Goal: Task Accomplishment & Management: Manage account settings

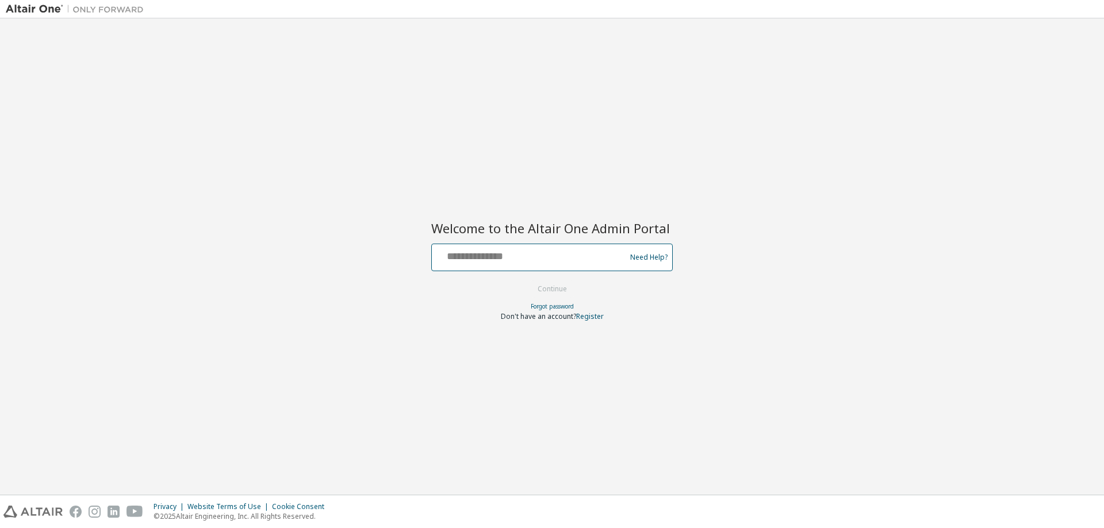
click at [450, 254] on input "text" at bounding box center [530, 255] width 188 height 17
click at [479, 263] on div at bounding box center [530, 258] width 188 height 22
click at [479, 263] on input "text" at bounding box center [530, 255] width 188 height 17
type input "****"
click at [526, 281] on button "Continue" at bounding box center [552, 289] width 53 height 17
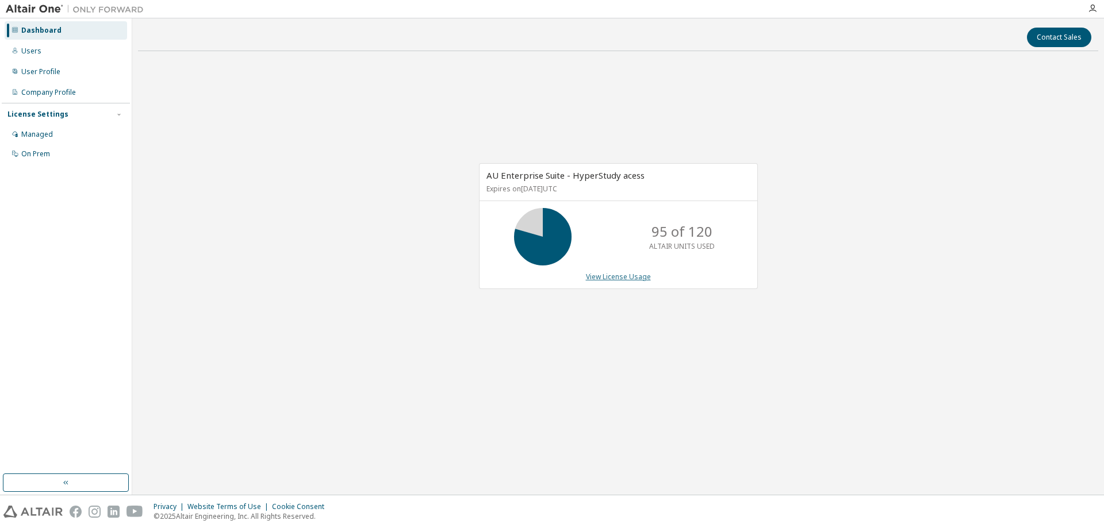
click at [629, 272] on link "View License Usage" at bounding box center [618, 277] width 65 height 10
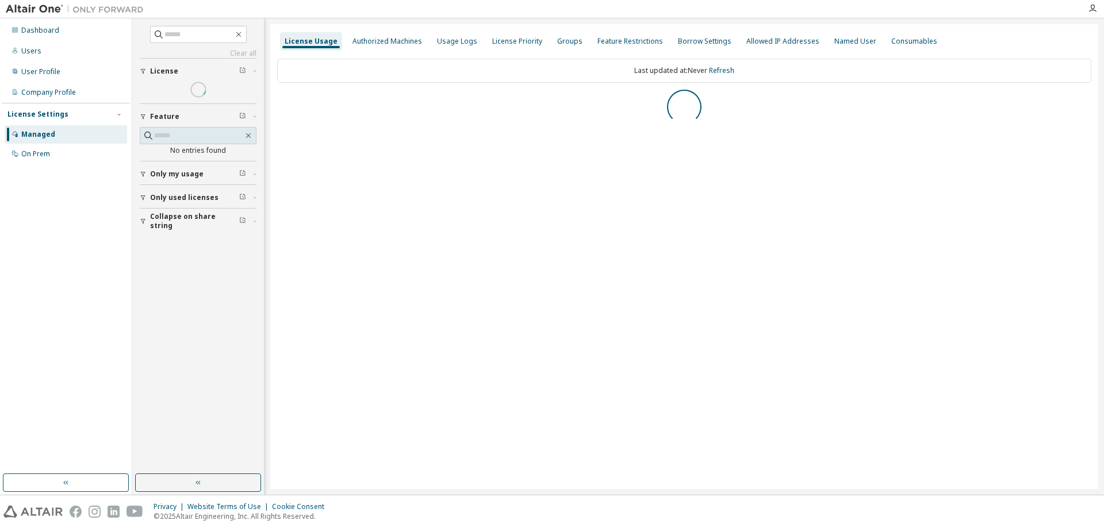
click at [629, 277] on div "License Usage Authorized Machines Usage Logs License Priority Groups Feature Re…" at bounding box center [684, 256] width 828 height 465
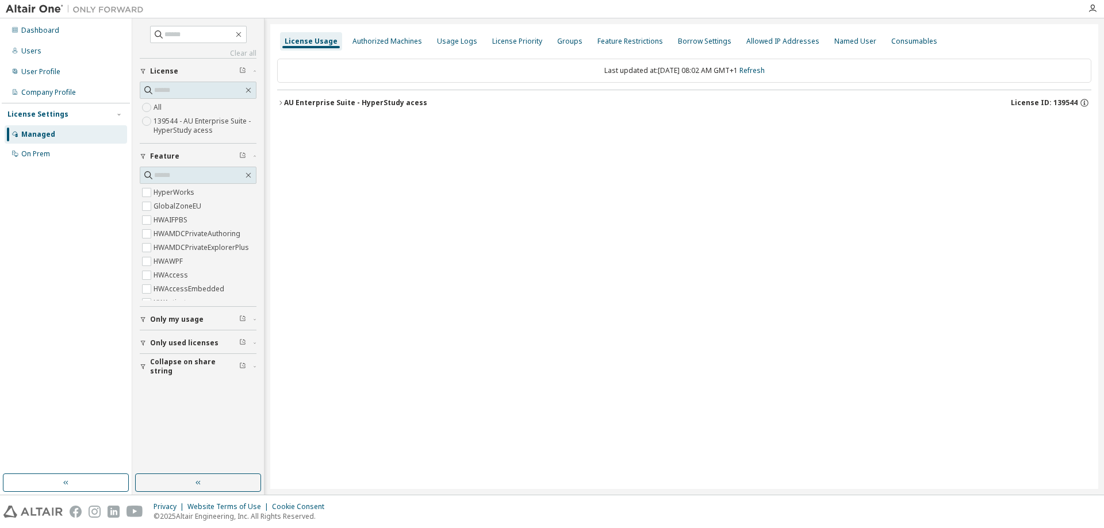
click at [302, 106] on div "AU Enterprise Suite - HyperStudy acess" at bounding box center [355, 102] width 143 height 9
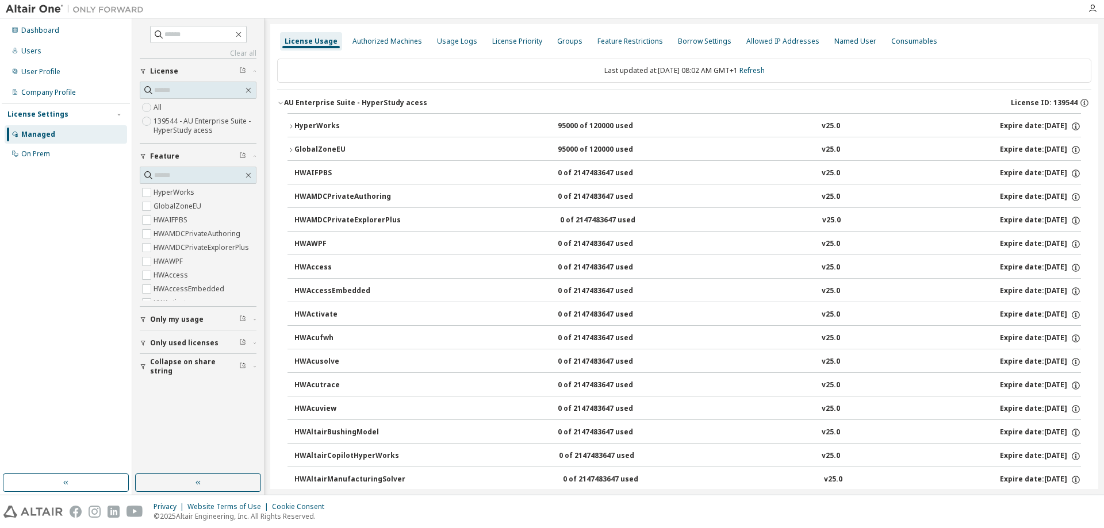
click at [394, 129] on div "HyperWorks" at bounding box center [346, 126] width 104 height 10
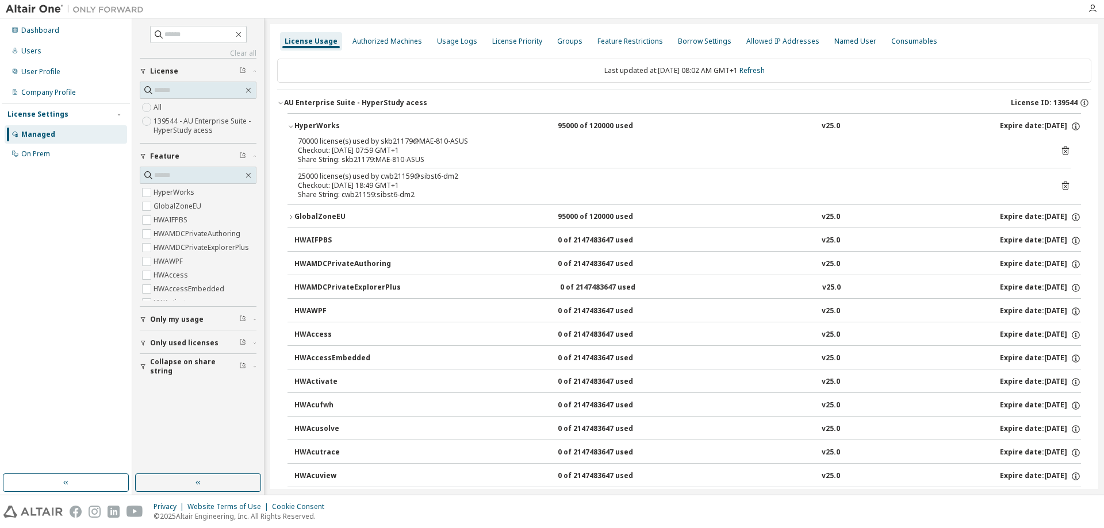
click at [1068, 148] on div "70000 license(s) used by skb21179@MAE-810-ASUS Checkout: [DATE] 07:59 GMT+1 Sha…" at bounding box center [685, 170] width 794 height 67
click at [1064, 148] on icon at bounding box center [1065, 150] width 10 height 10
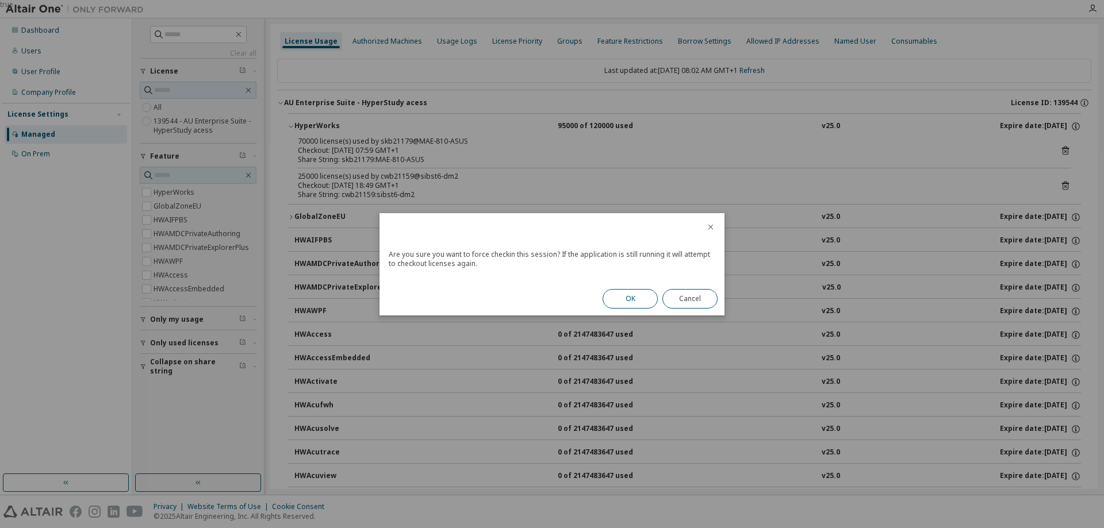
click at [635, 293] on button "OK" at bounding box center [630, 299] width 55 height 20
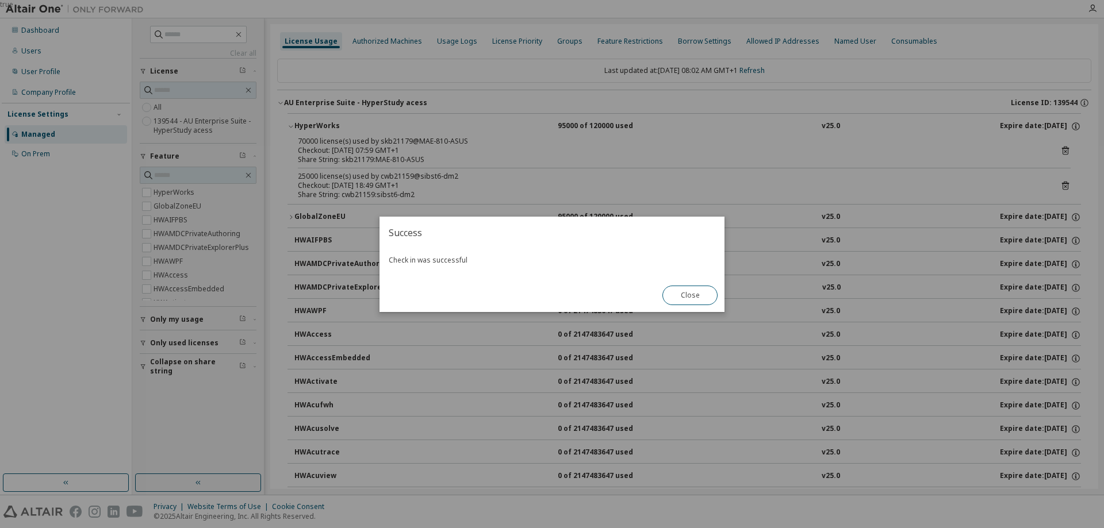
click at [683, 296] on button "Close" at bounding box center [689, 296] width 55 height 20
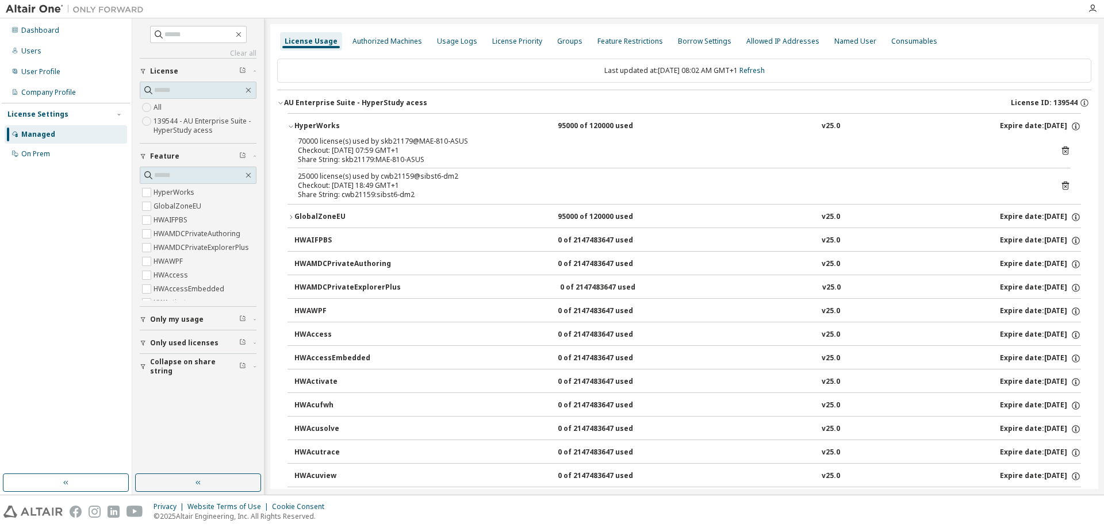
click at [1060, 189] on icon at bounding box center [1065, 186] width 10 height 10
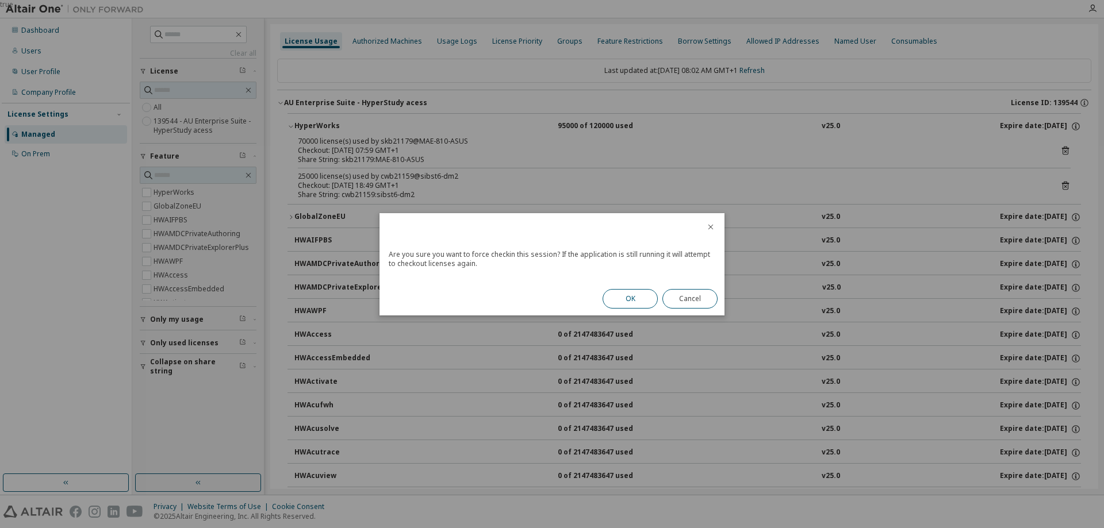
click at [637, 304] on button "OK" at bounding box center [630, 299] width 55 height 20
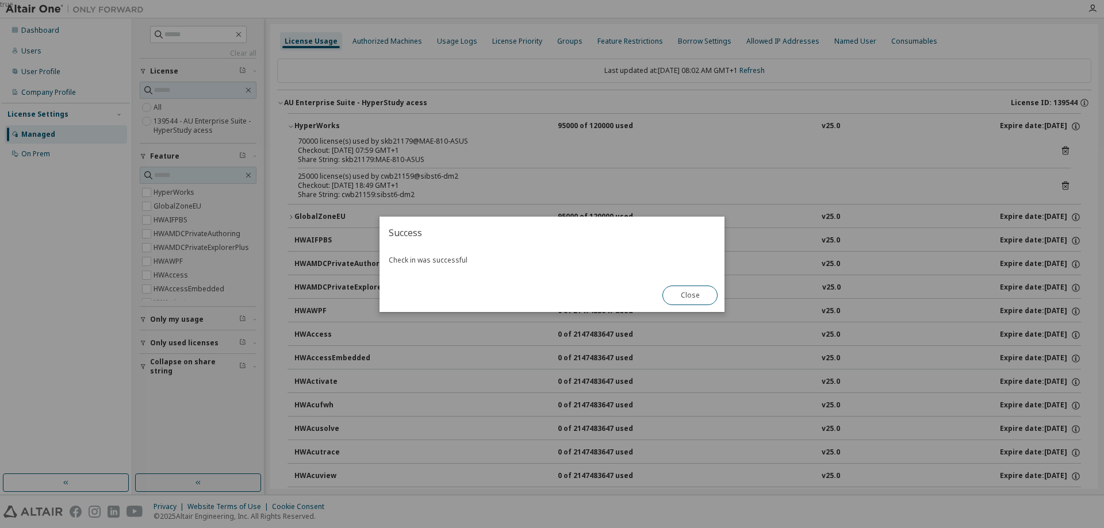
drag, startPoint x: 673, startPoint y: 305, endPoint x: 681, endPoint y: 302, distance: 7.8
click at [676, 304] on button "Close" at bounding box center [689, 296] width 55 height 20
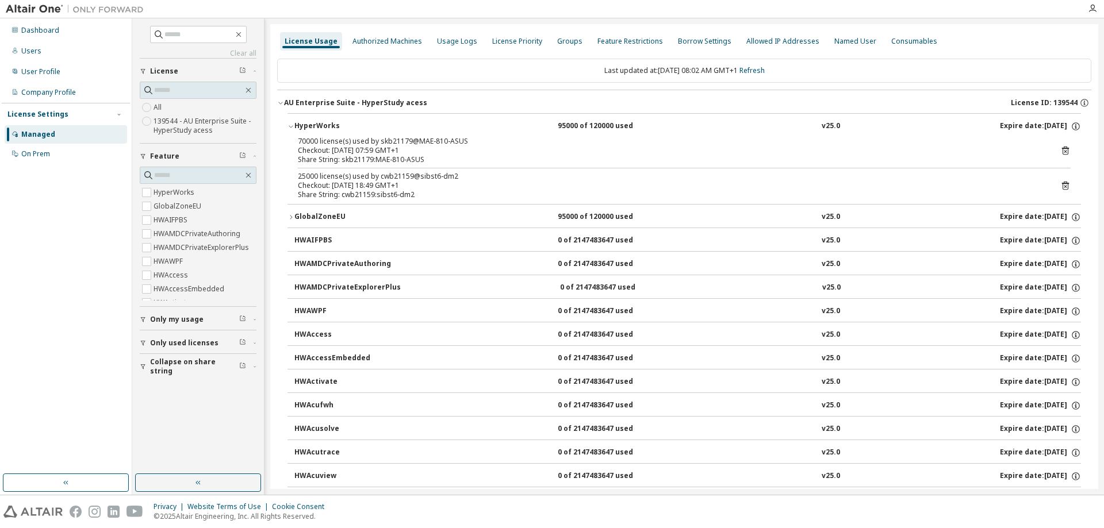
click at [682, 302] on button "HWAWPF 0 of 2147483647 used v25.0 Expire date: [DATE]" at bounding box center [687, 311] width 787 height 25
click at [294, 45] on div "License Usage" at bounding box center [311, 41] width 53 height 9
click at [44, 26] on div "Dashboard" at bounding box center [40, 30] width 38 height 9
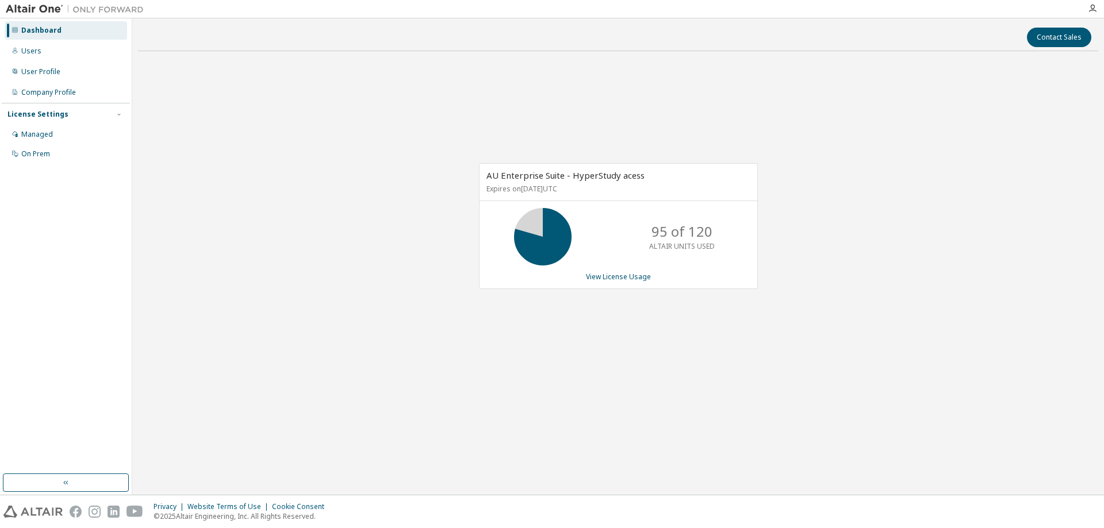
click at [535, 224] on icon at bounding box center [542, 237] width 29 height 29
click at [614, 281] on link "View License Usage" at bounding box center [618, 277] width 65 height 10
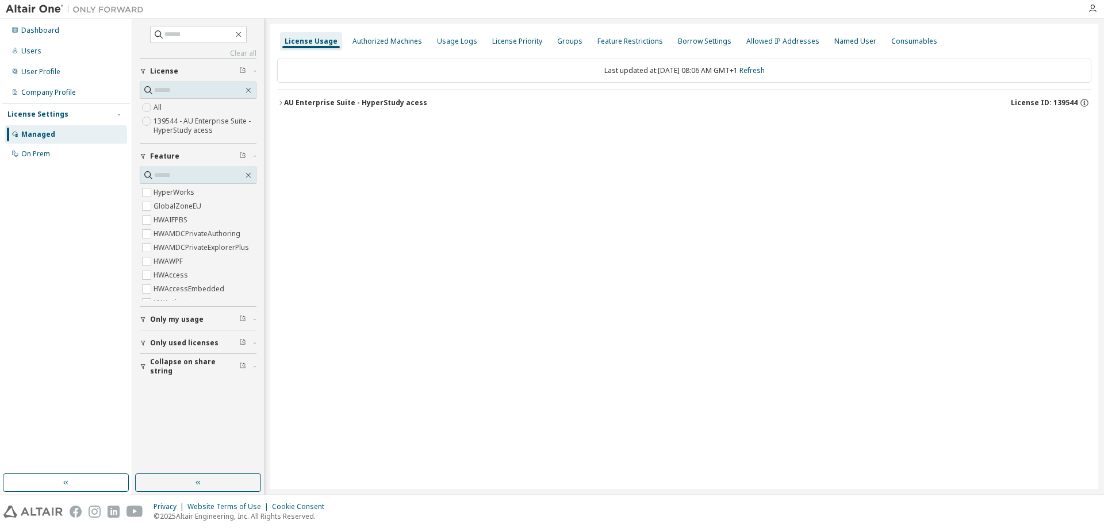
click at [279, 103] on icon "button" at bounding box center [280, 102] width 7 height 7
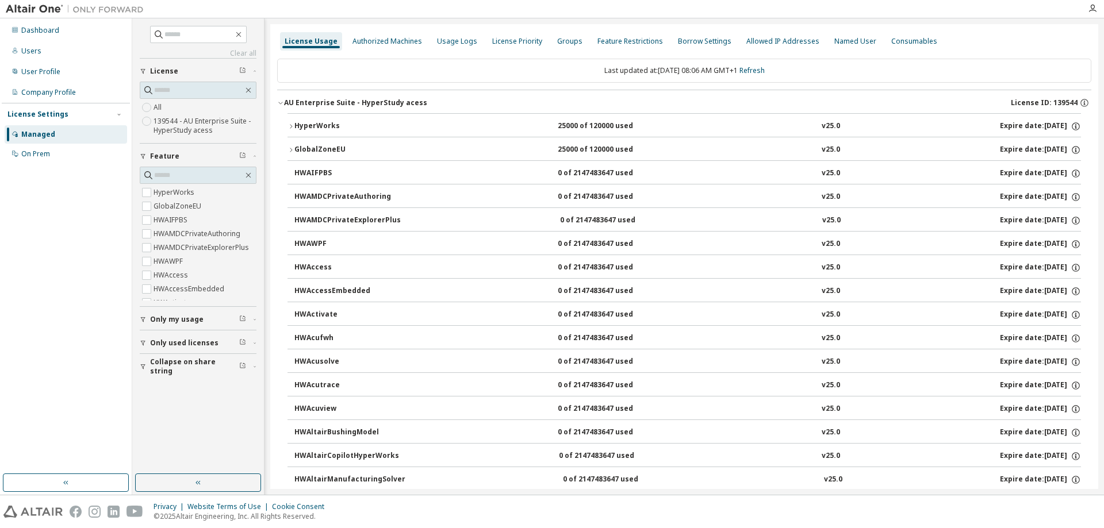
click at [682, 113] on button "AU Enterprise Suite - HyperStudy acess License ID: 139544" at bounding box center [684, 102] width 814 height 25
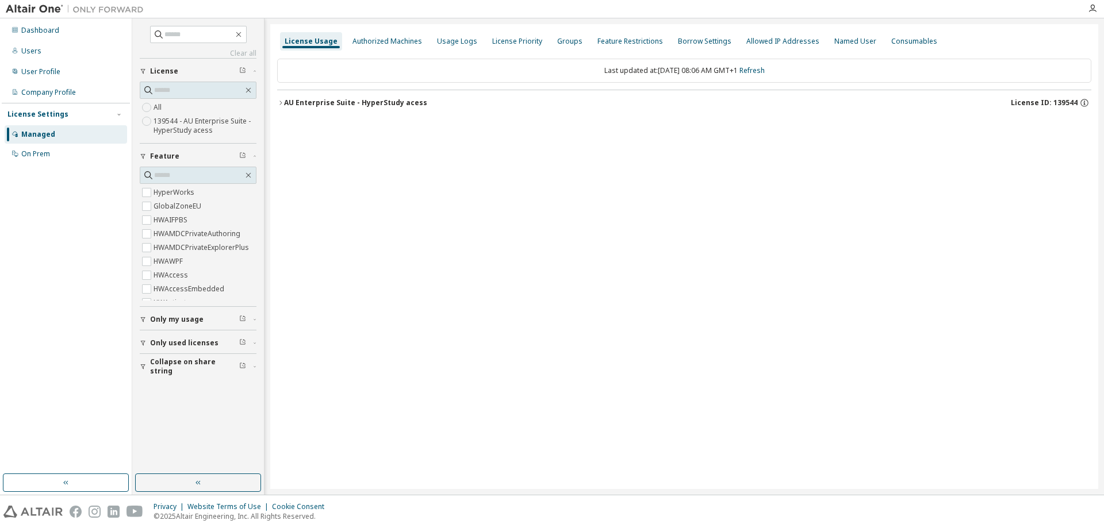
click at [347, 103] on div "AU Enterprise Suite - HyperStudy acess" at bounding box center [355, 102] width 143 height 9
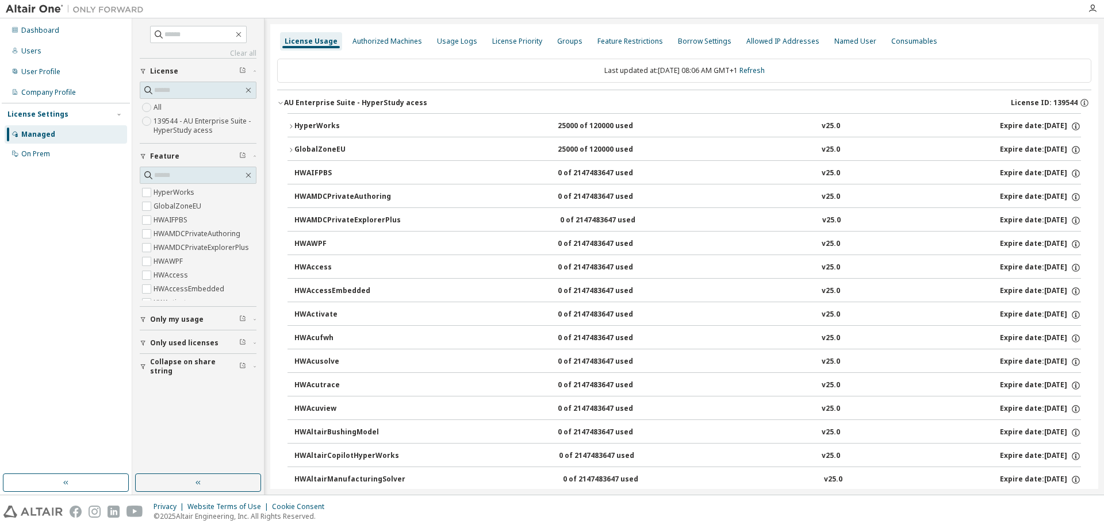
click at [292, 125] on icon "button" at bounding box center [291, 126] width 7 height 7
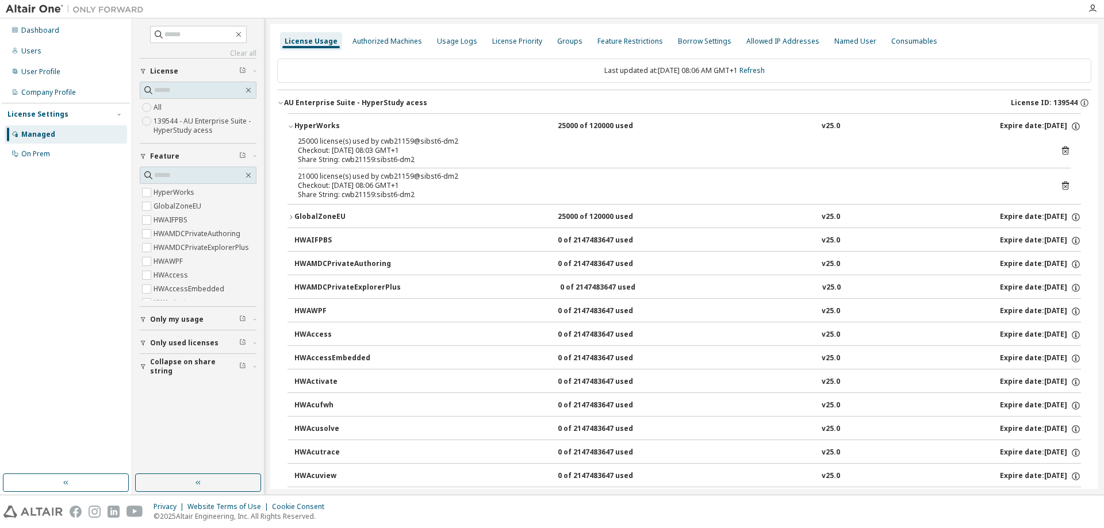
click at [317, 219] on div "GlobalZoneEU" at bounding box center [346, 217] width 104 height 10
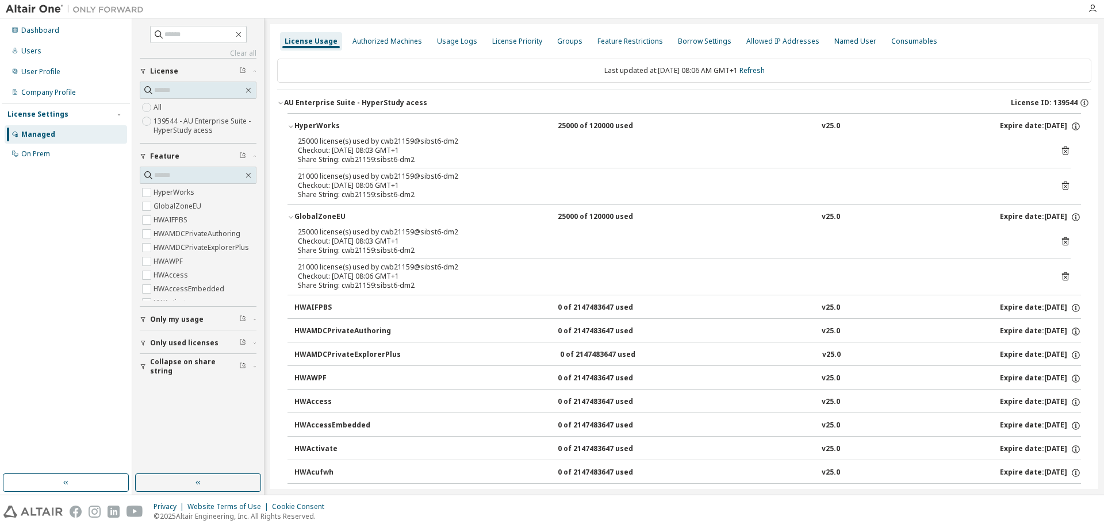
click at [1062, 239] on icon at bounding box center [1065, 241] width 7 height 9
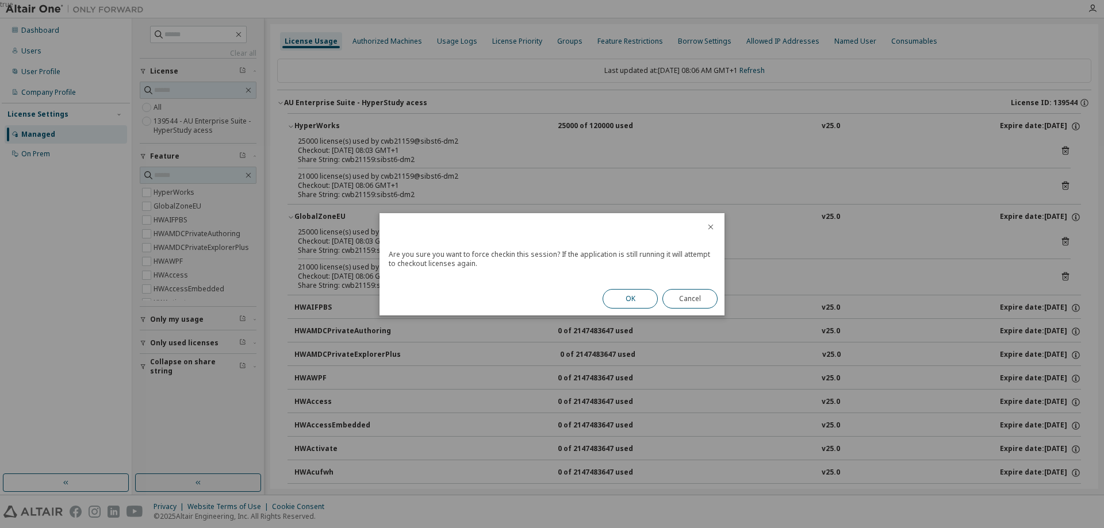
click at [623, 298] on button "OK" at bounding box center [630, 299] width 55 height 20
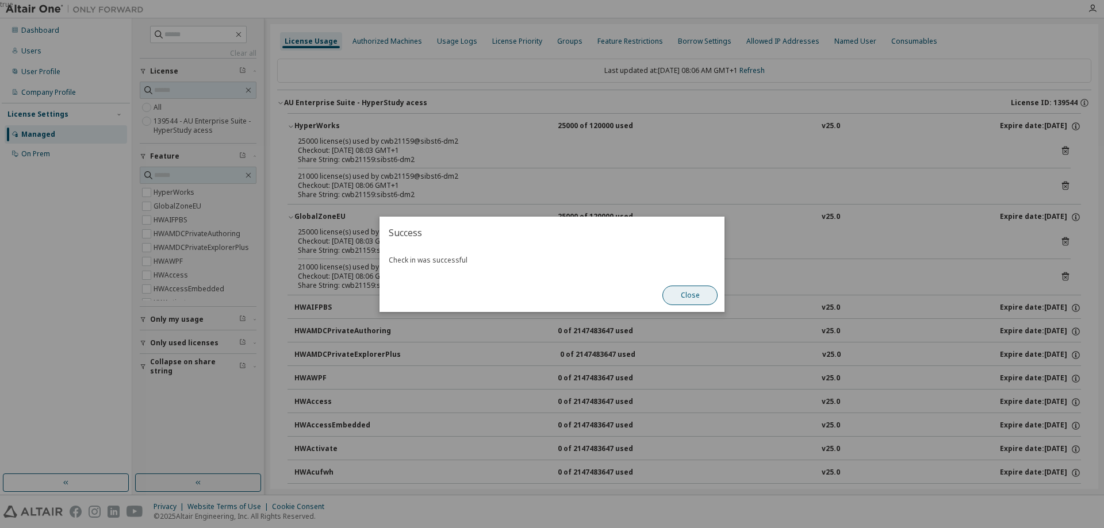
click at [689, 297] on button "Close" at bounding box center [689, 296] width 55 height 20
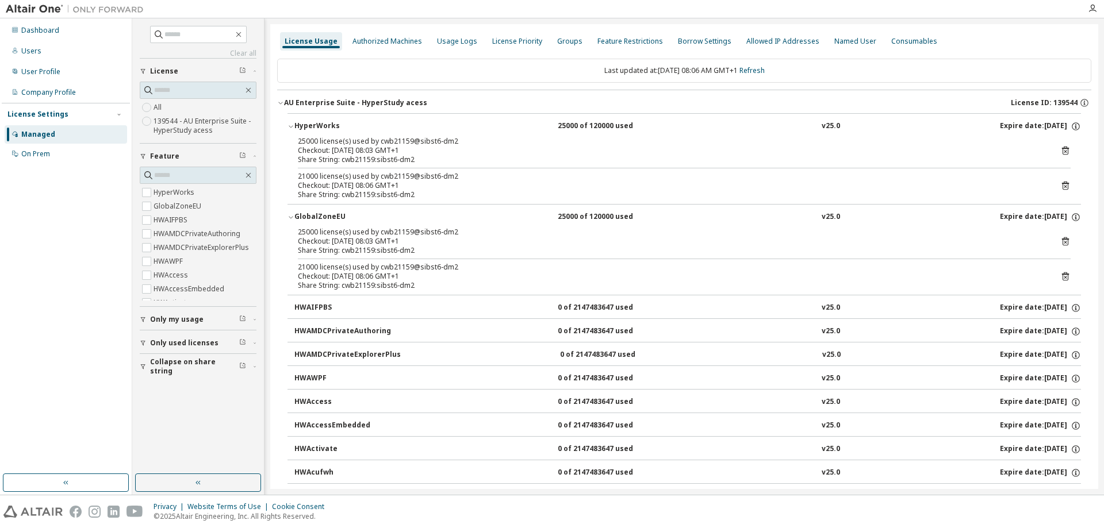
click at [1066, 276] on div "25000 license(s) used by cwb21159@sibst6-dm2 Checkout: [DATE] 08:03 GMT+1 Share…" at bounding box center [685, 261] width 794 height 67
click at [1062, 275] on icon at bounding box center [1065, 277] width 7 height 9
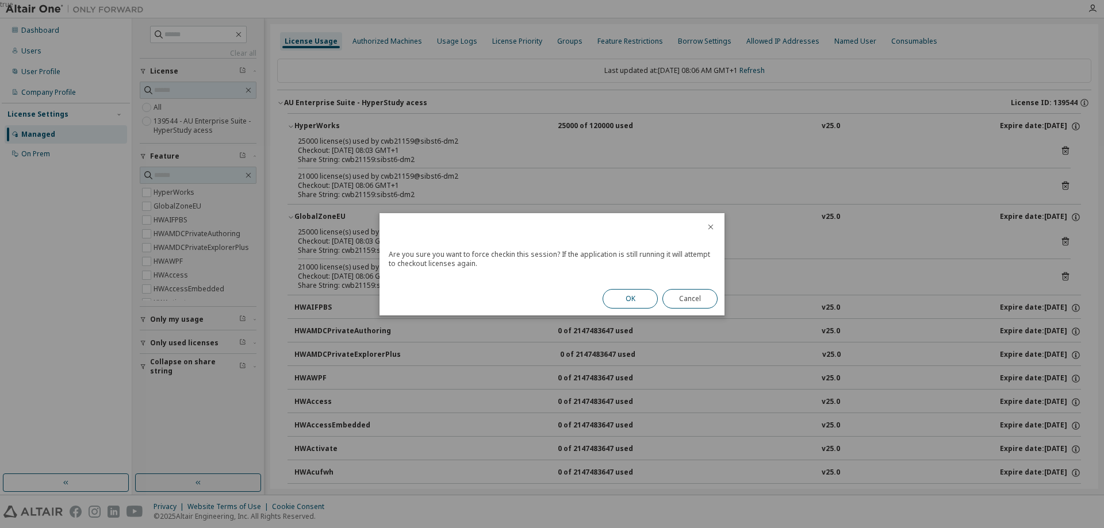
click at [616, 297] on button "OK" at bounding box center [630, 299] width 55 height 20
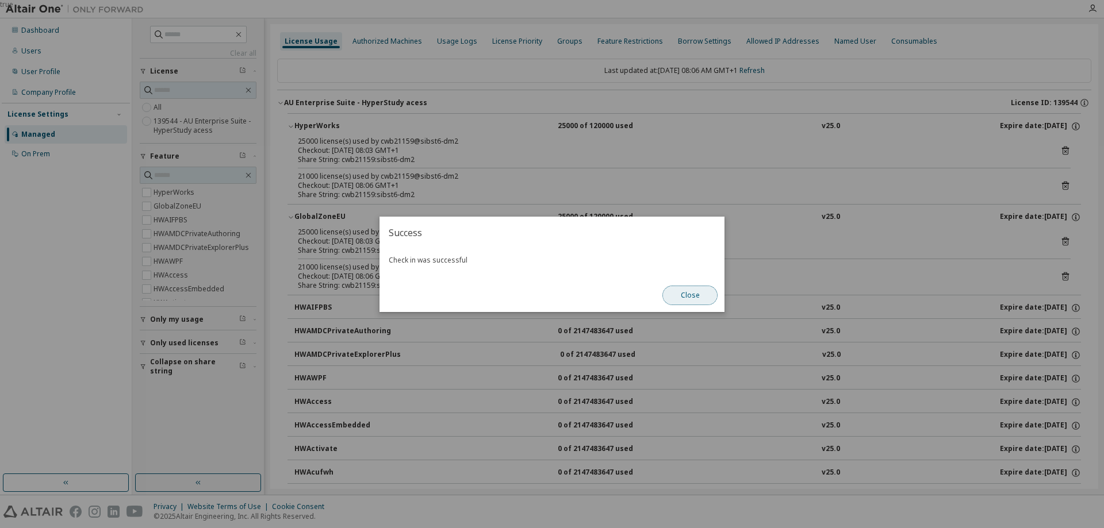
click at [692, 294] on button "Close" at bounding box center [689, 296] width 55 height 20
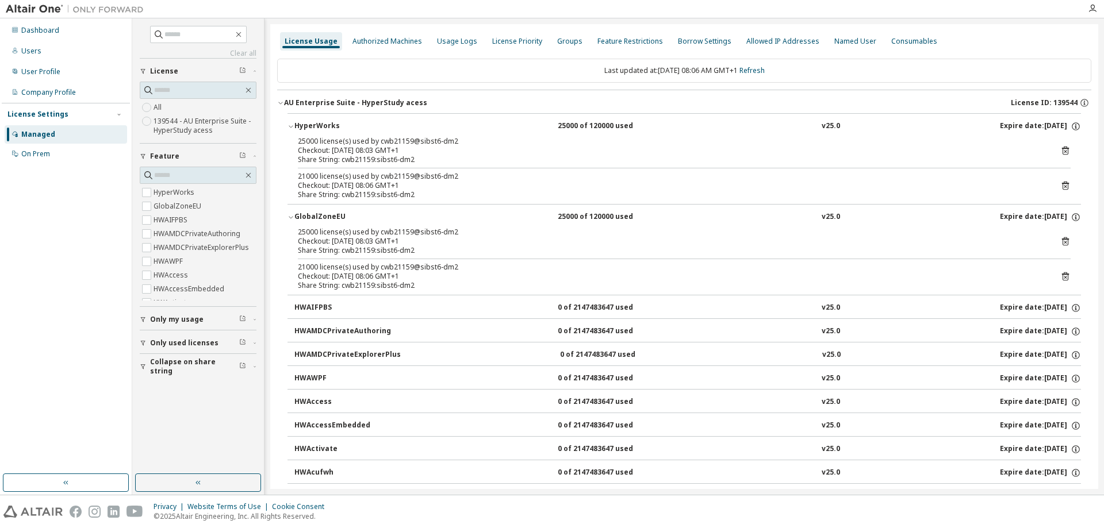
click at [306, 34] on div "License Usage" at bounding box center [311, 41] width 62 height 18
click at [16, 34] on div at bounding box center [15, 30] width 7 height 9
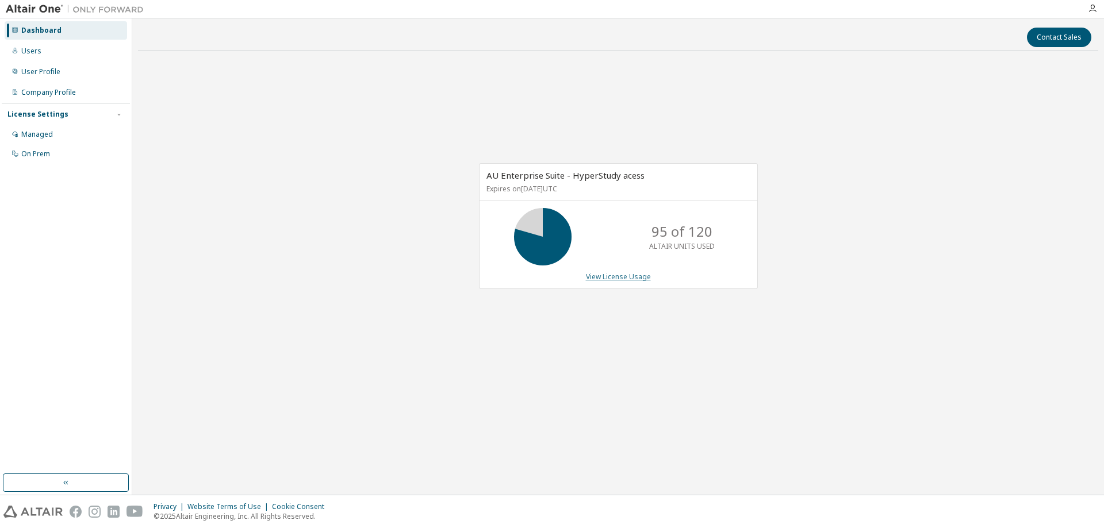
click at [605, 278] on link "View License Usage" at bounding box center [618, 277] width 65 height 10
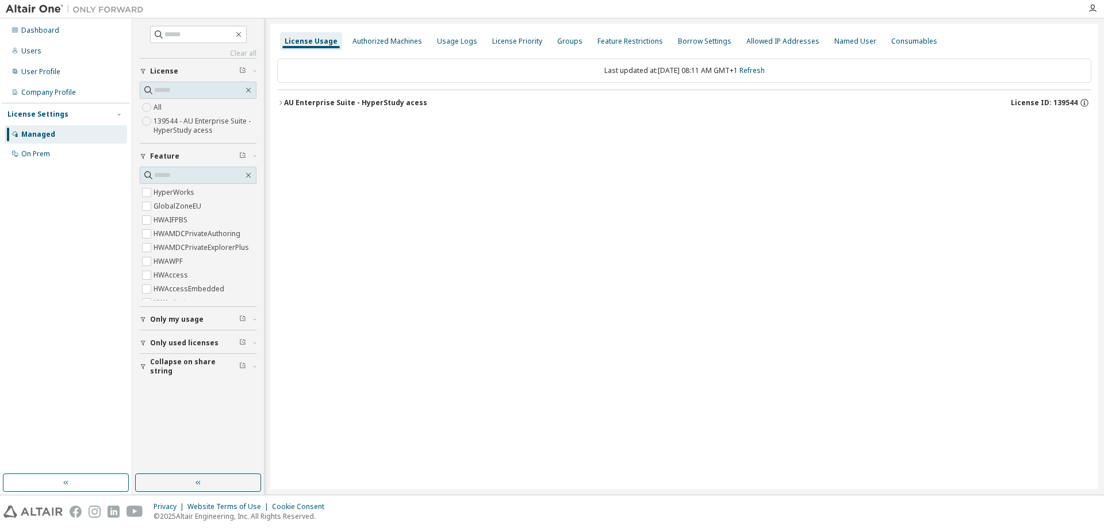
click at [404, 97] on button "AU Enterprise Suite - HyperStudy acess License ID: 139544" at bounding box center [684, 102] width 814 height 25
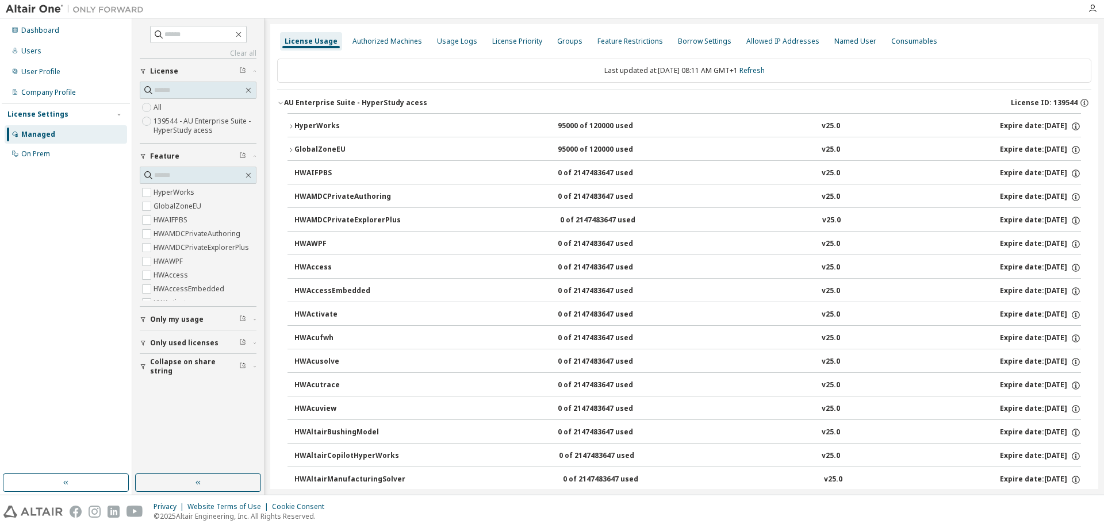
click at [292, 149] on icon "button" at bounding box center [291, 150] width 7 height 7
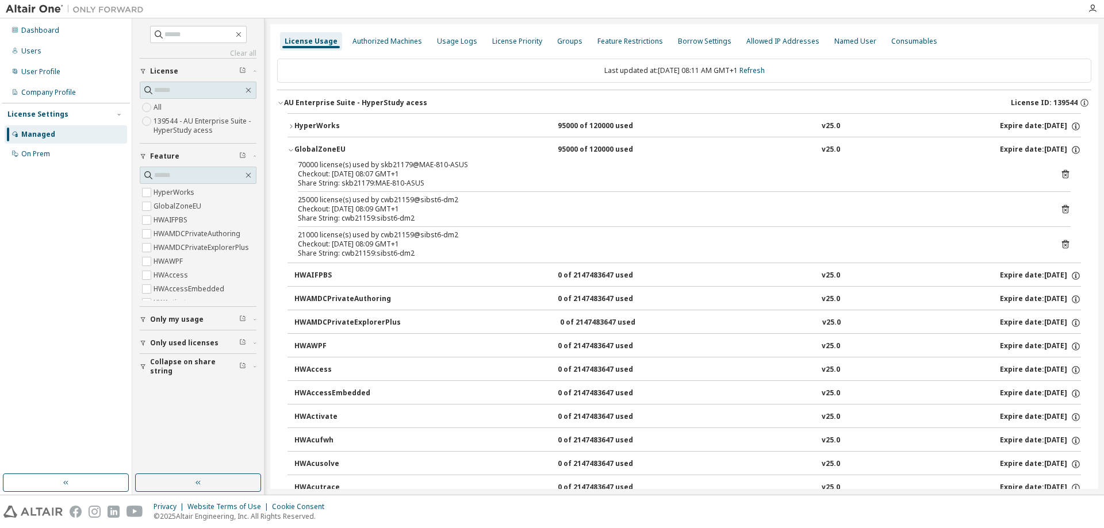
click at [1063, 241] on icon at bounding box center [1065, 244] width 10 height 10
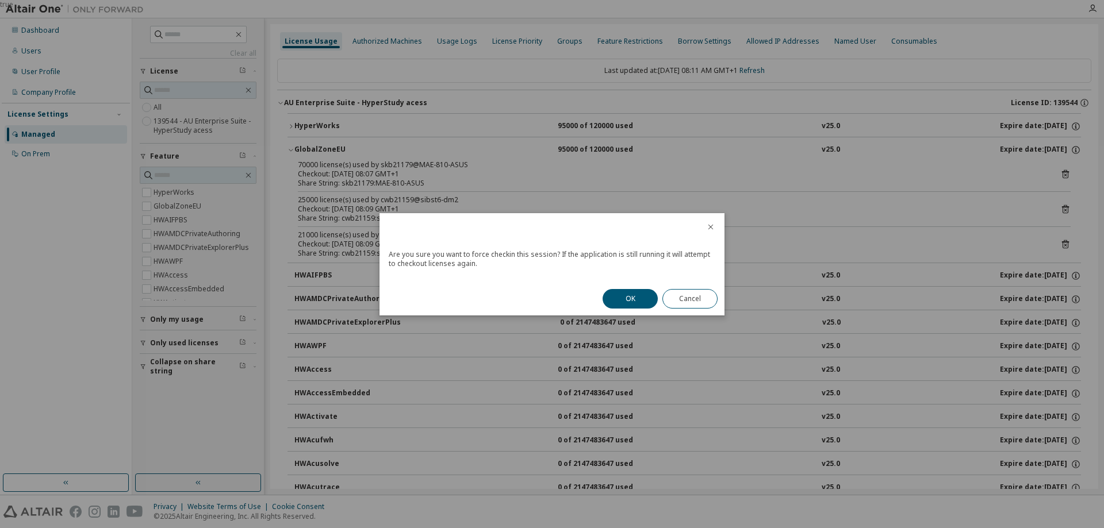
click at [596, 304] on div "OK Cancel" at bounding box center [660, 298] width 129 height 33
click at [619, 301] on button "OK" at bounding box center [630, 299] width 55 height 20
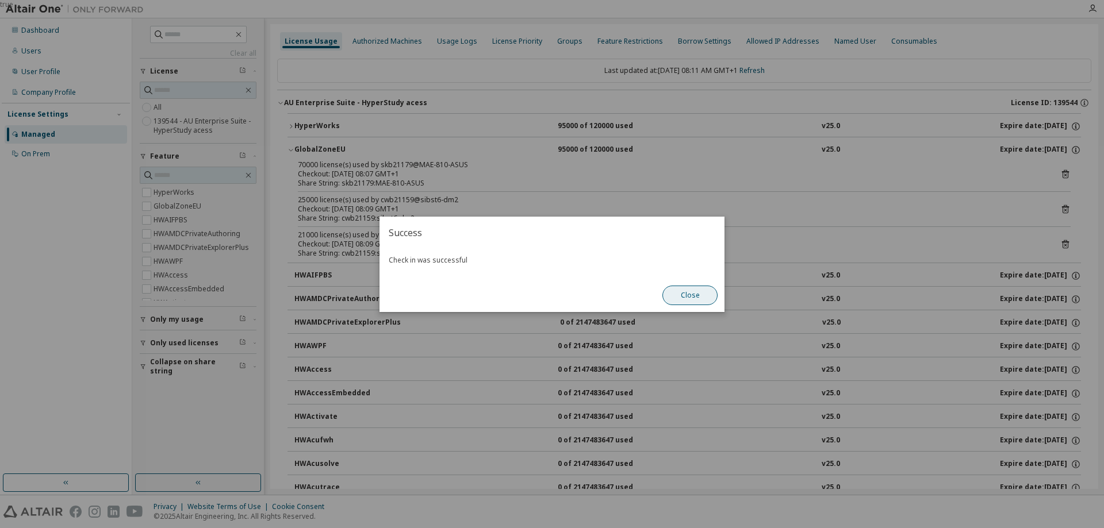
click at [697, 297] on button "Close" at bounding box center [689, 296] width 55 height 20
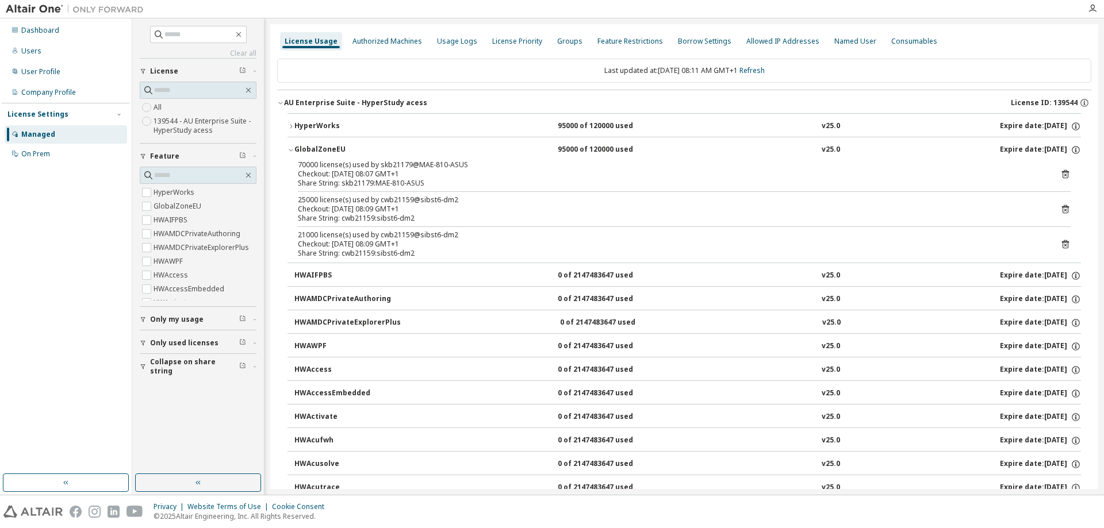
click at [1062, 214] on icon at bounding box center [1065, 209] width 10 height 10
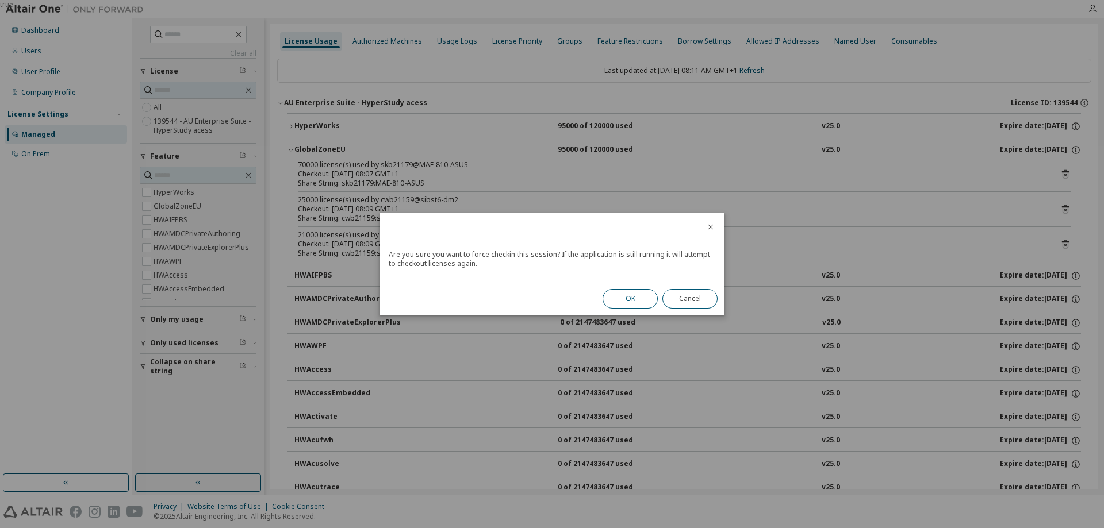
click at [617, 299] on button "OK" at bounding box center [630, 299] width 55 height 20
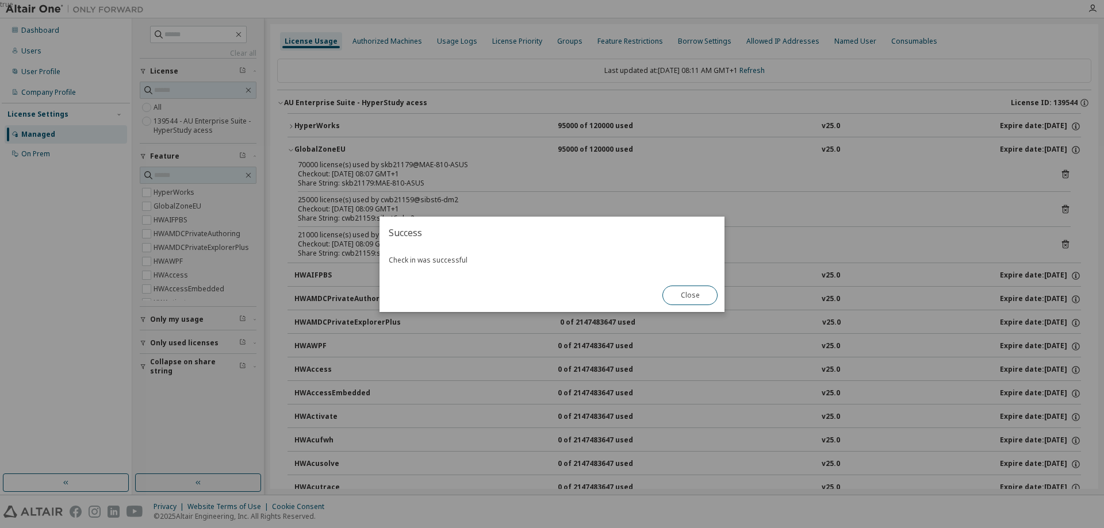
click at [675, 283] on div "Close" at bounding box center [690, 295] width 69 height 33
click at [686, 294] on button "Close" at bounding box center [689, 296] width 55 height 20
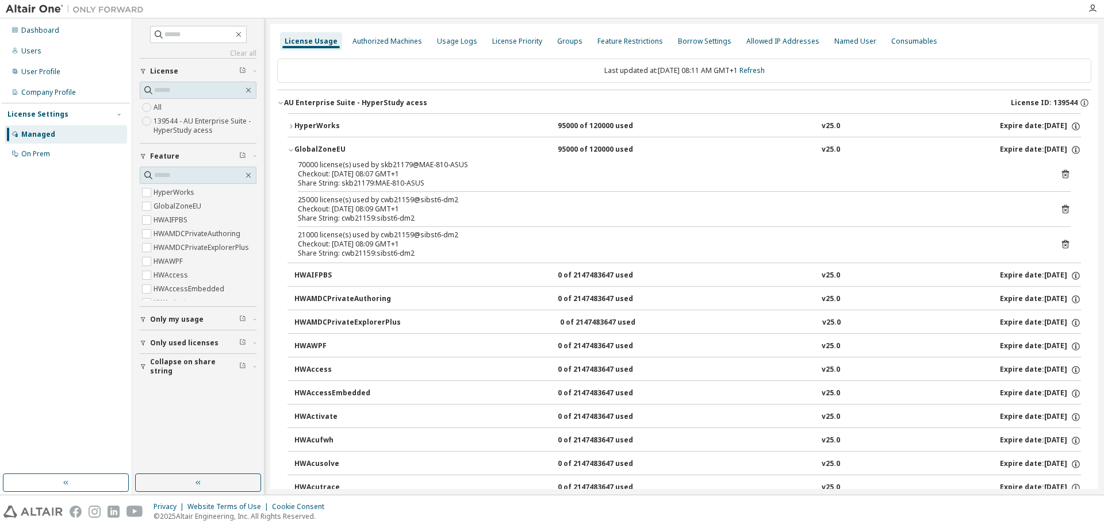
click at [1063, 173] on icon at bounding box center [1065, 174] width 7 height 9
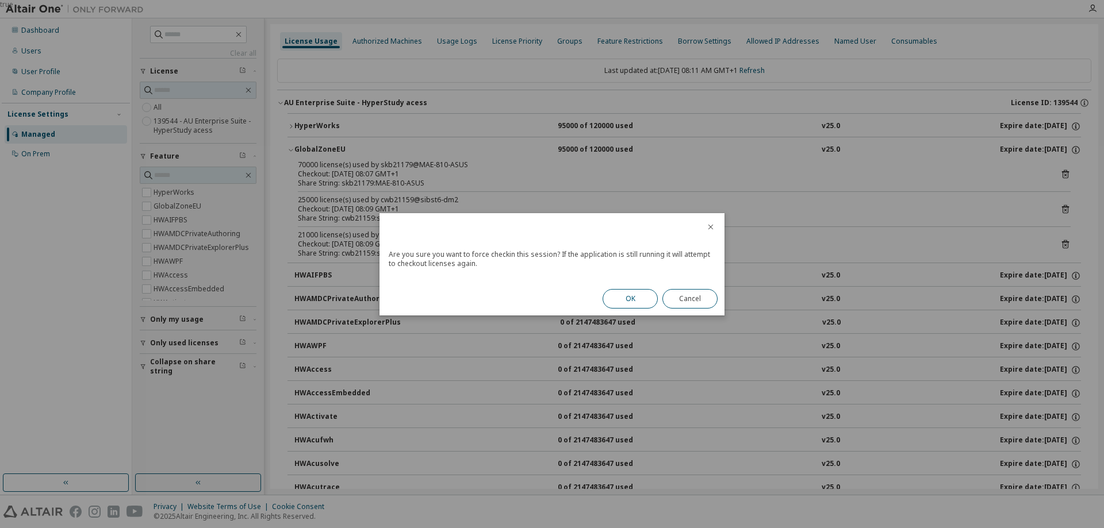
click at [635, 294] on button "OK" at bounding box center [630, 299] width 55 height 20
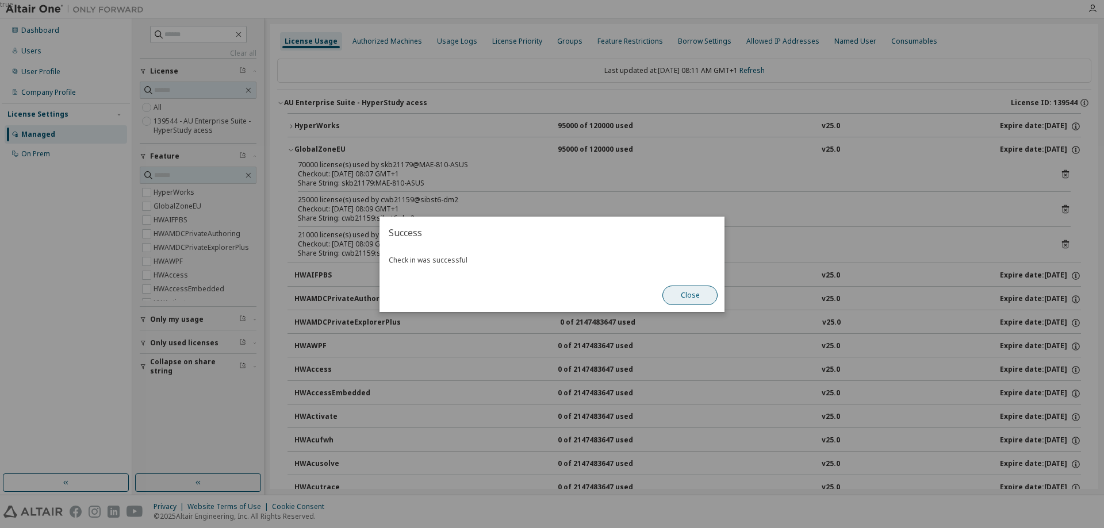
click at [674, 297] on button "Close" at bounding box center [689, 296] width 55 height 20
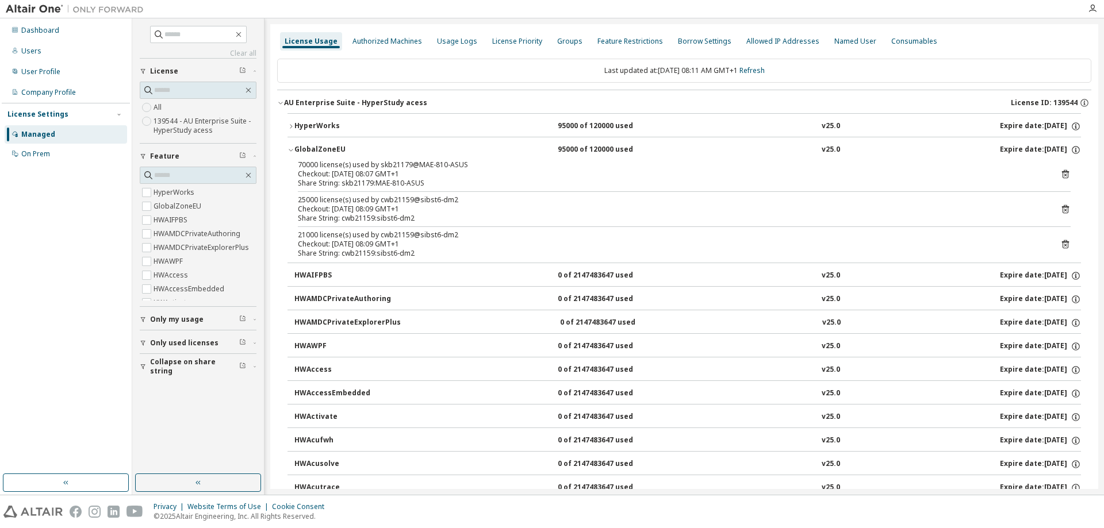
click at [1061, 175] on icon at bounding box center [1065, 174] width 10 height 10
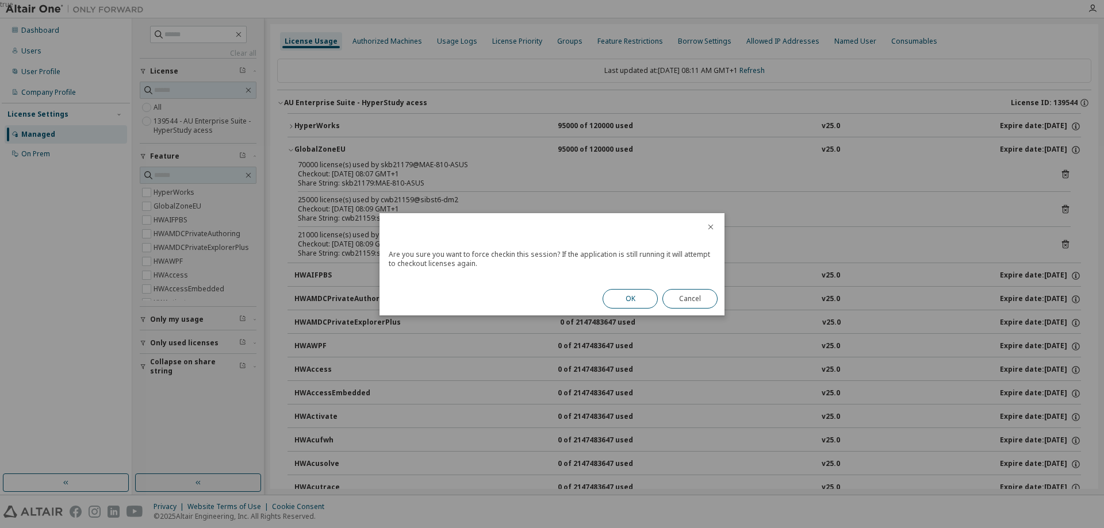
click at [616, 301] on button "OK" at bounding box center [630, 299] width 55 height 20
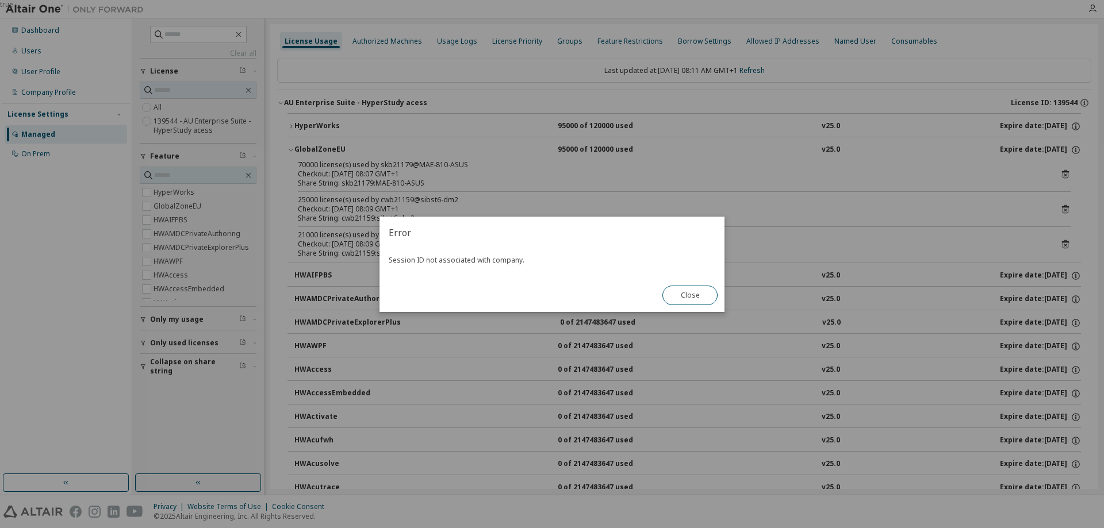
click at [688, 290] on button "Close" at bounding box center [689, 296] width 55 height 20
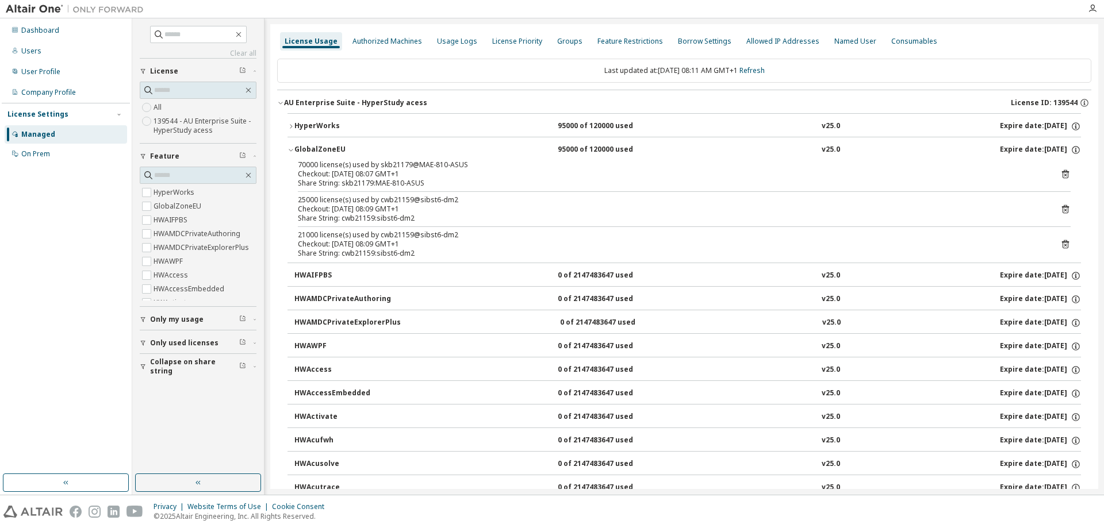
click at [1061, 210] on icon at bounding box center [1065, 209] width 10 height 10
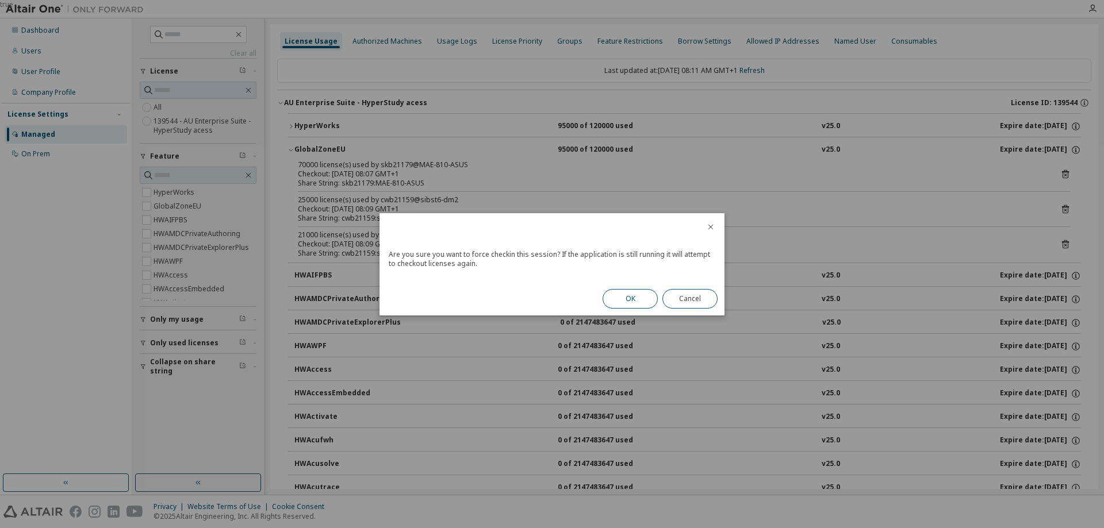
click at [637, 300] on button "OK" at bounding box center [630, 299] width 55 height 20
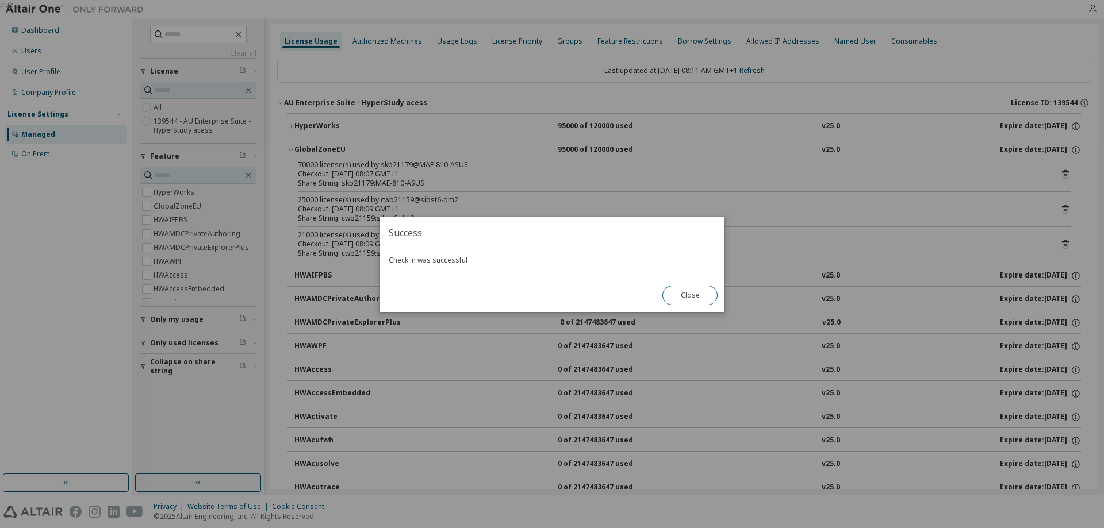
click at [1044, 246] on div "true" at bounding box center [552, 264] width 1104 height 528
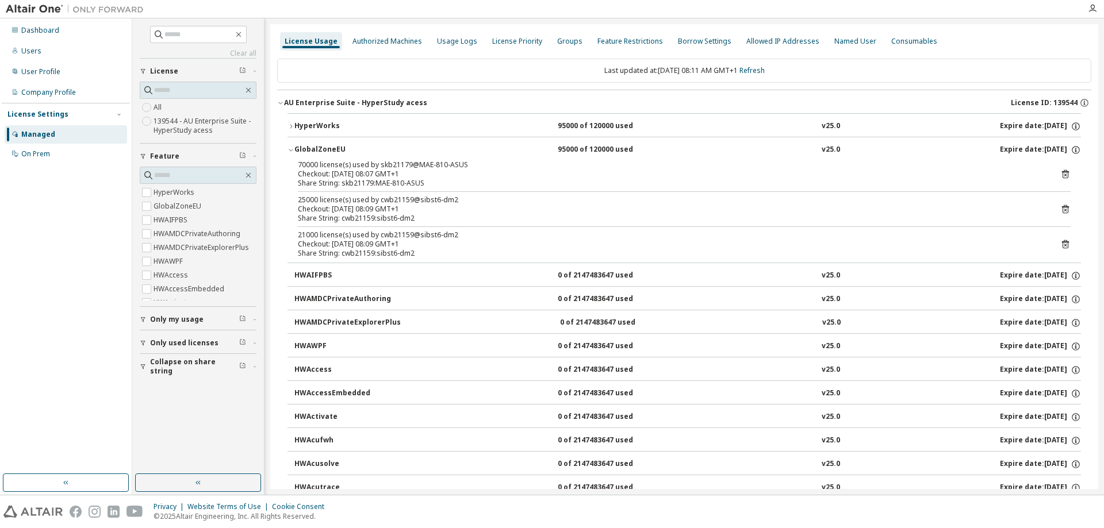
click at [1062, 244] on icon at bounding box center [1065, 244] width 7 height 9
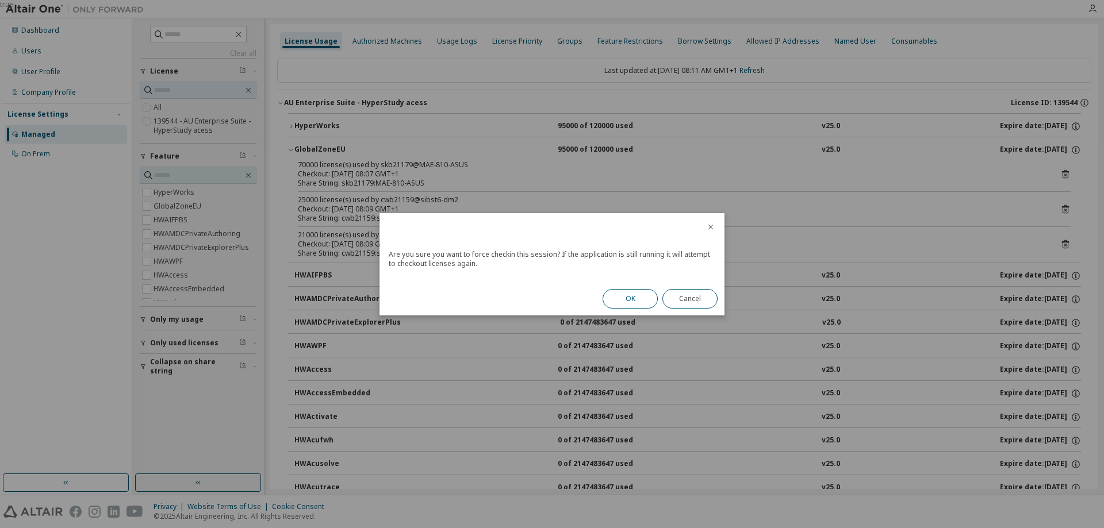
click at [647, 297] on button "OK" at bounding box center [630, 299] width 55 height 20
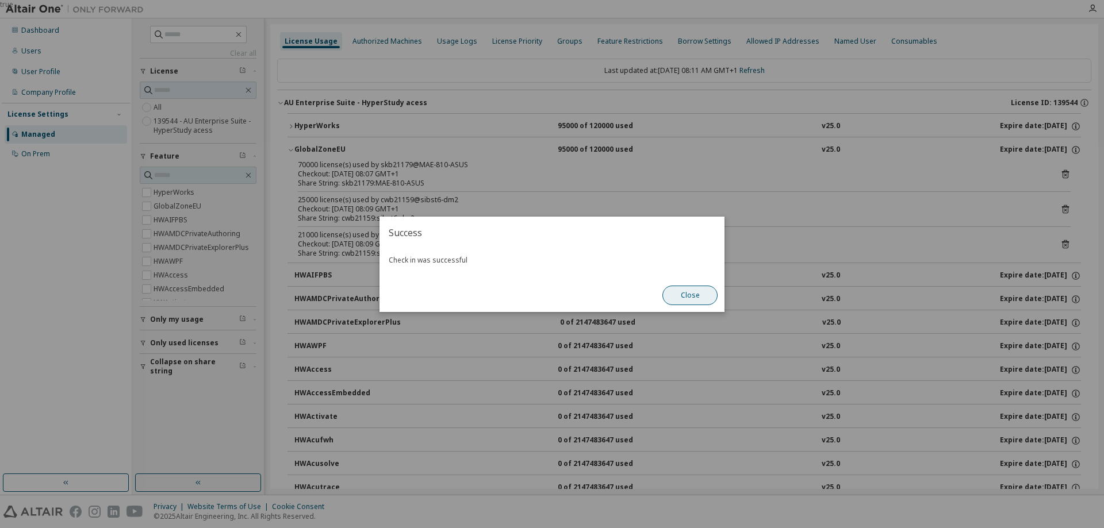
drag, startPoint x: 682, startPoint y: 298, endPoint x: 673, endPoint y: 296, distance: 9.5
click at [683, 298] on button "Close" at bounding box center [689, 296] width 55 height 20
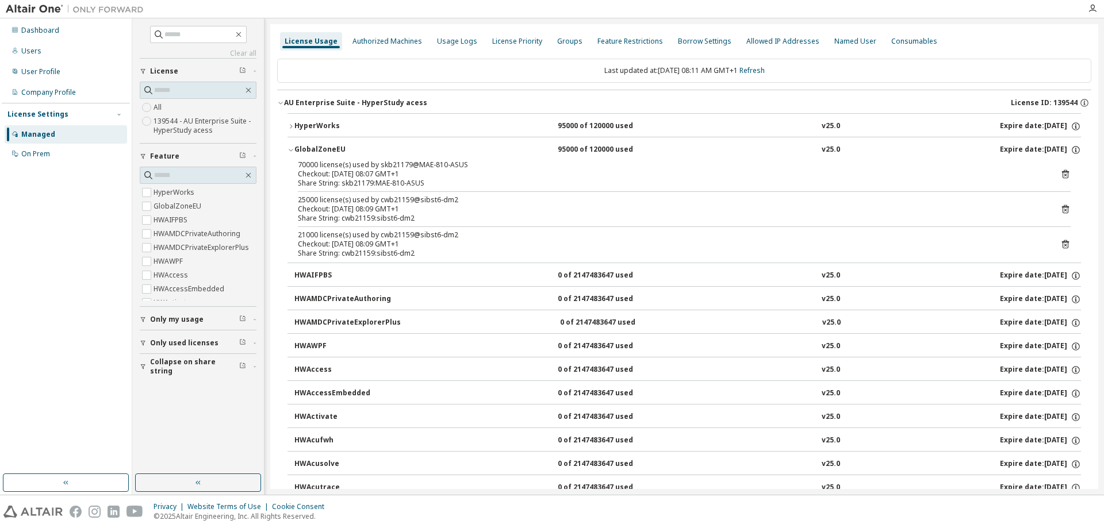
click at [294, 122] on div "HyperWorks" at bounding box center [346, 126] width 104 height 10
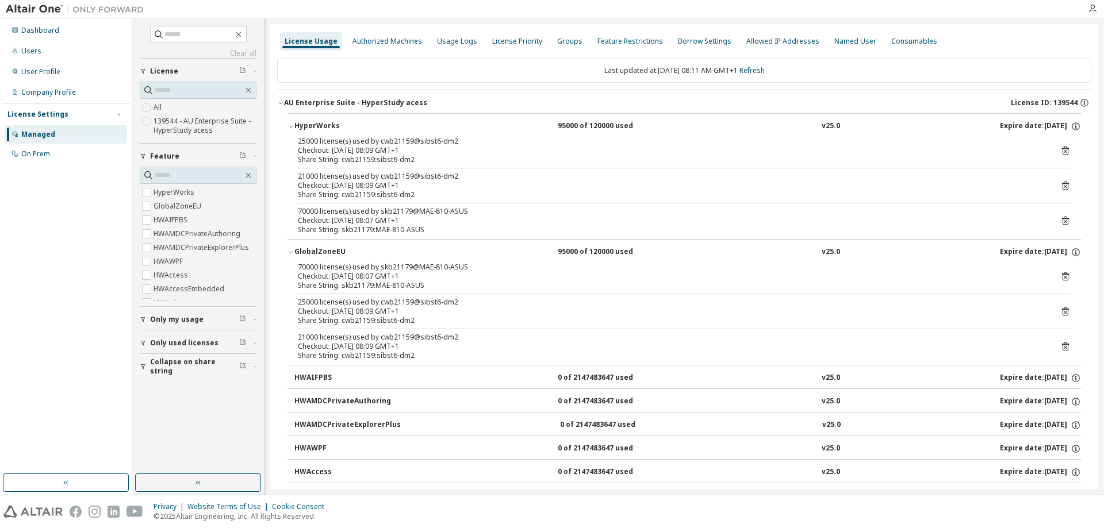
click at [1061, 221] on icon at bounding box center [1065, 221] width 10 height 10
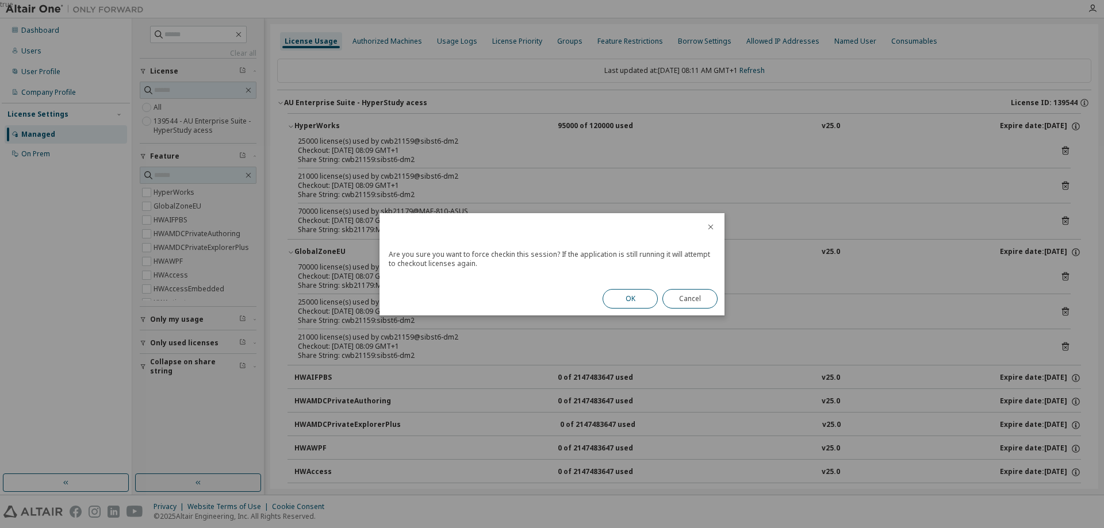
click at [635, 293] on button "OK" at bounding box center [630, 299] width 55 height 20
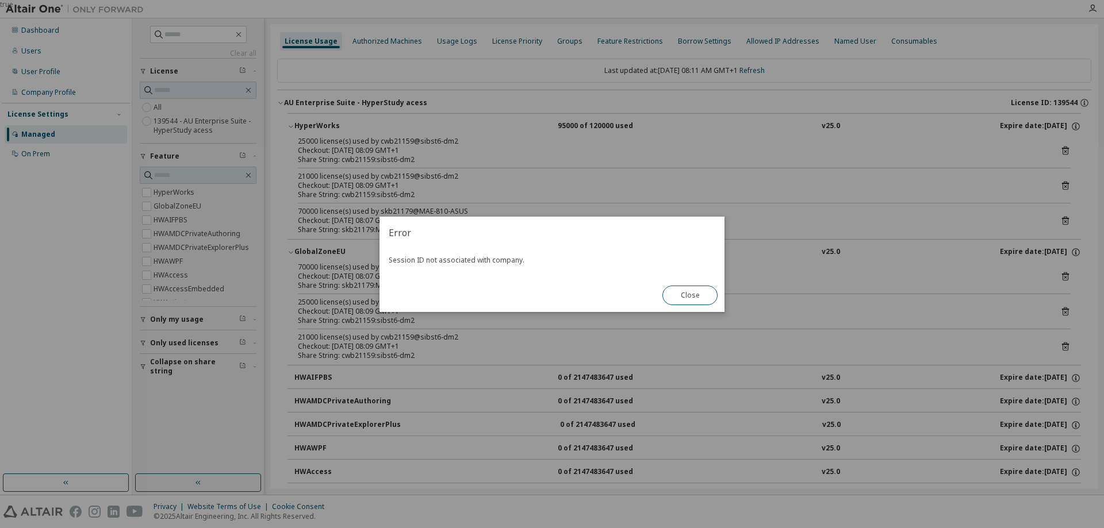
click at [1056, 185] on div "true" at bounding box center [552, 264] width 1104 height 528
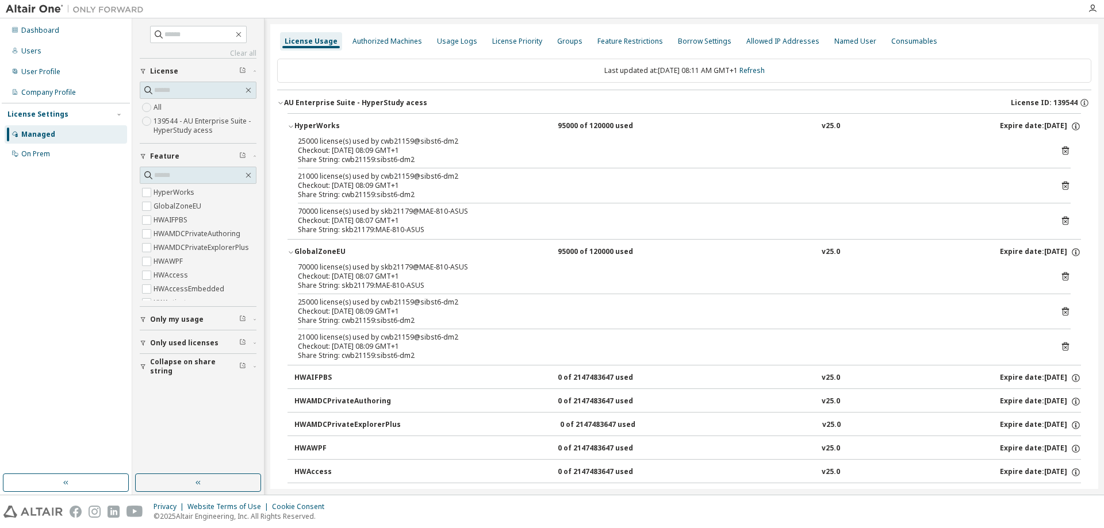
click at [1061, 185] on icon at bounding box center [1065, 186] width 10 height 10
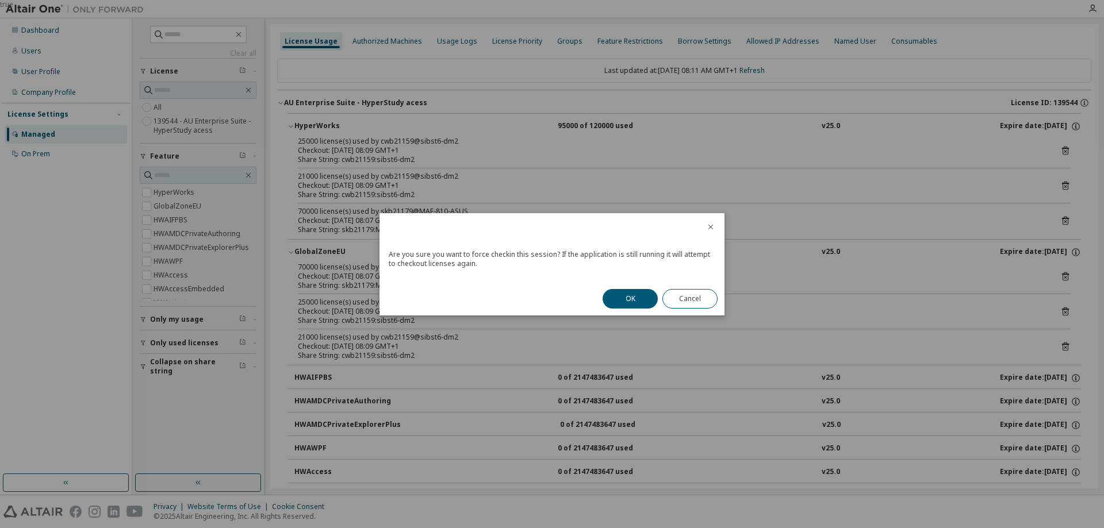
click at [630, 294] on button "OK" at bounding box center [630, 299] width 55 height 20
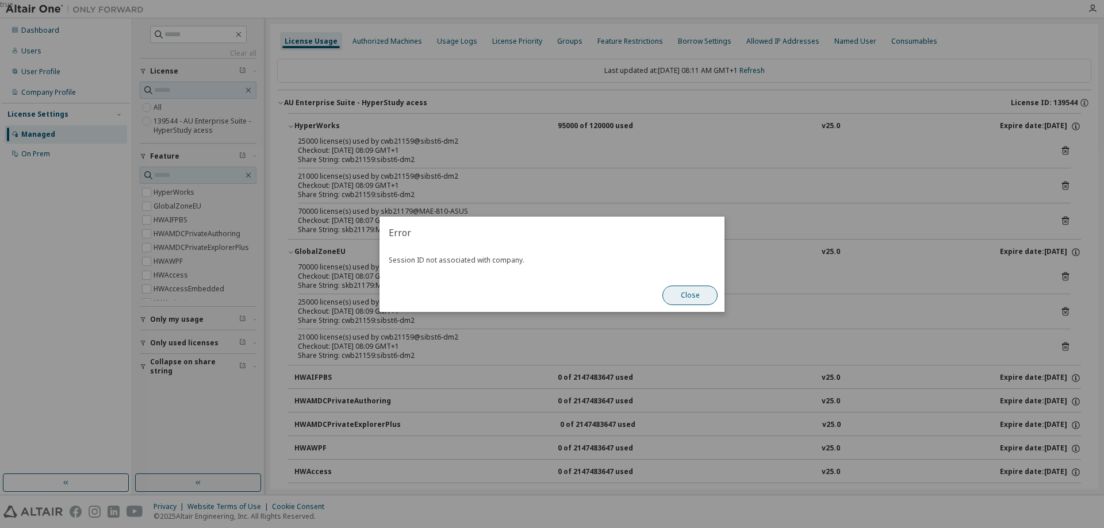
click at [695, 295] on button "Close" at bounding box center [689, 296] width 55 height 20
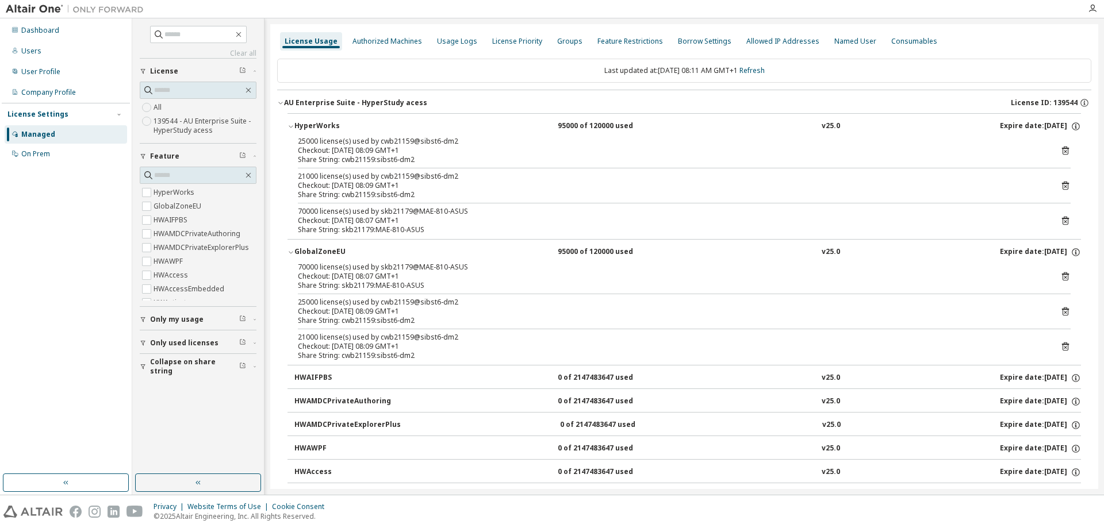
click at [1060, 150] on icon at bounding box center [1065, 150] width 10 height 10
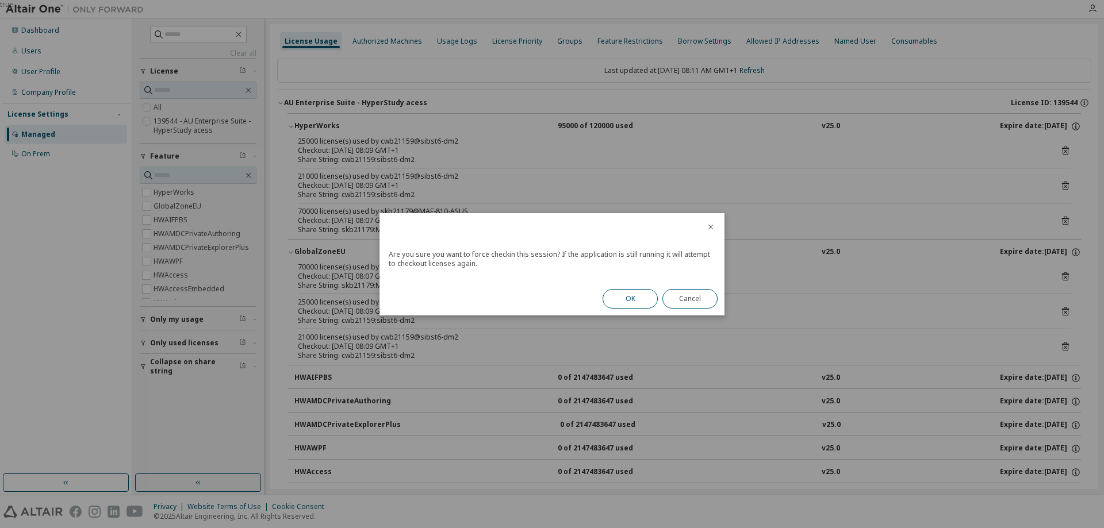
click at [623, 301] on button "OK" at bounding box center [630, 299] width 55 height 20
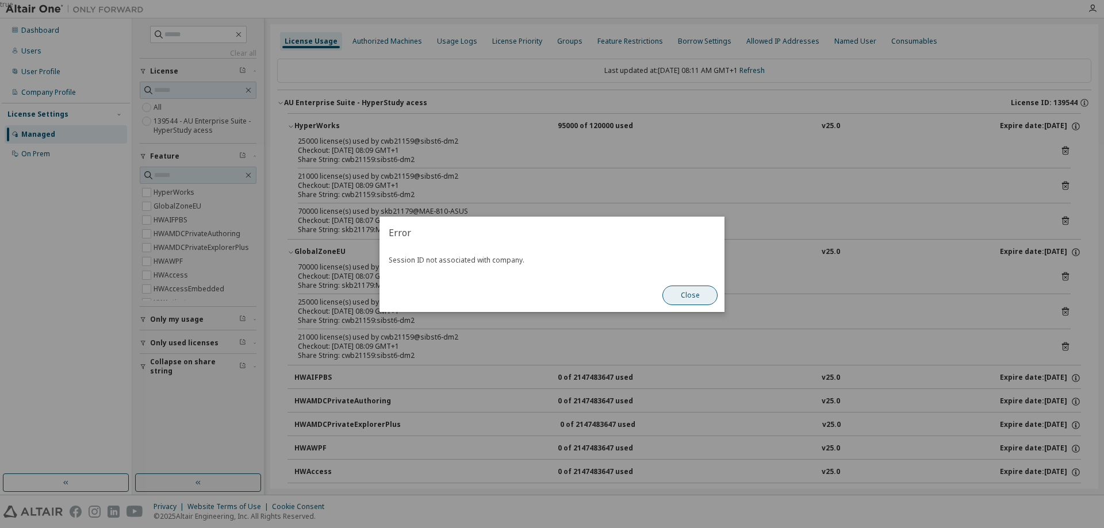
drag, startPoint x: 660, startPoint y: 300, endPoint x: 668, endPoint y: 295, distance: 9.6
click at [668, 295] on div "Error Session ID not associated with company. Close" at bounding box center [552, 264] width 345 height 95
click at [670, 293] on button "Close" at bounding box center [689, 296] width 55 height 20
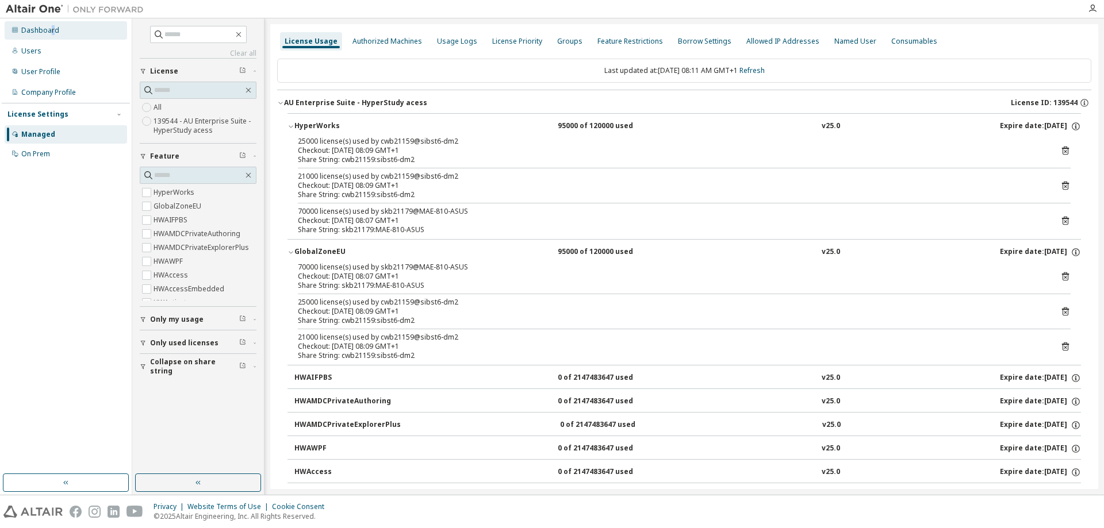
click at [52, 29] on div "Dashboard" at bounding box center [40, 30] width 38 height 9
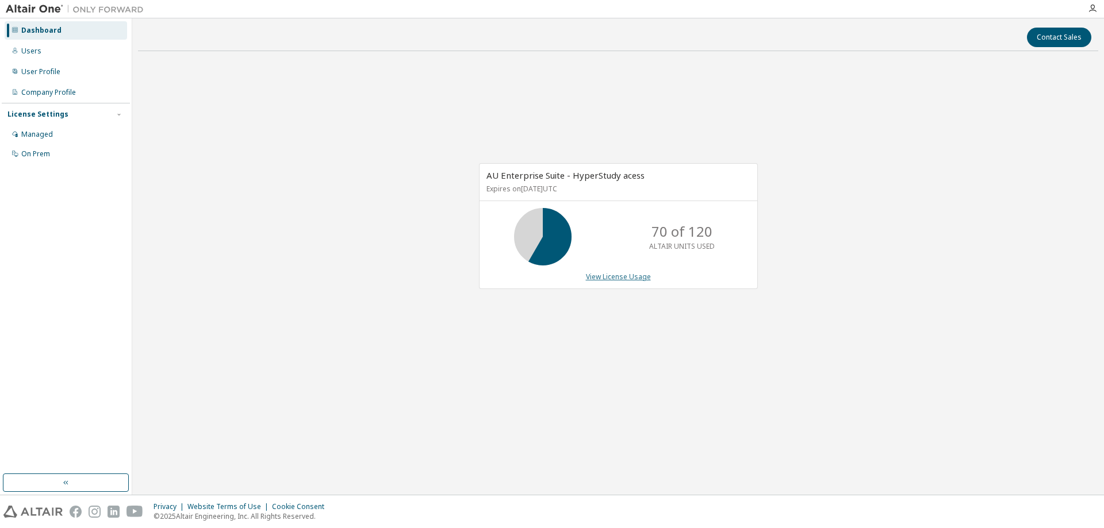
click at [613, 279] on link "View License Usage" at bounding box center [618, 277] width 65 height 10
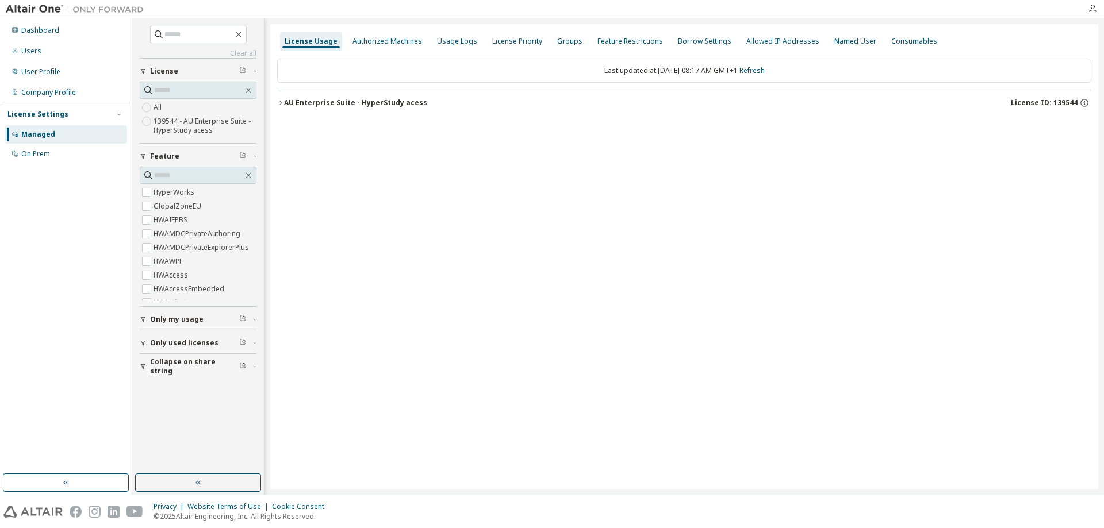
click at [285, 102] on div "AU Enterprise Suite - HyperStudy acess" at bounding box center [355, 102] width 143 height 9
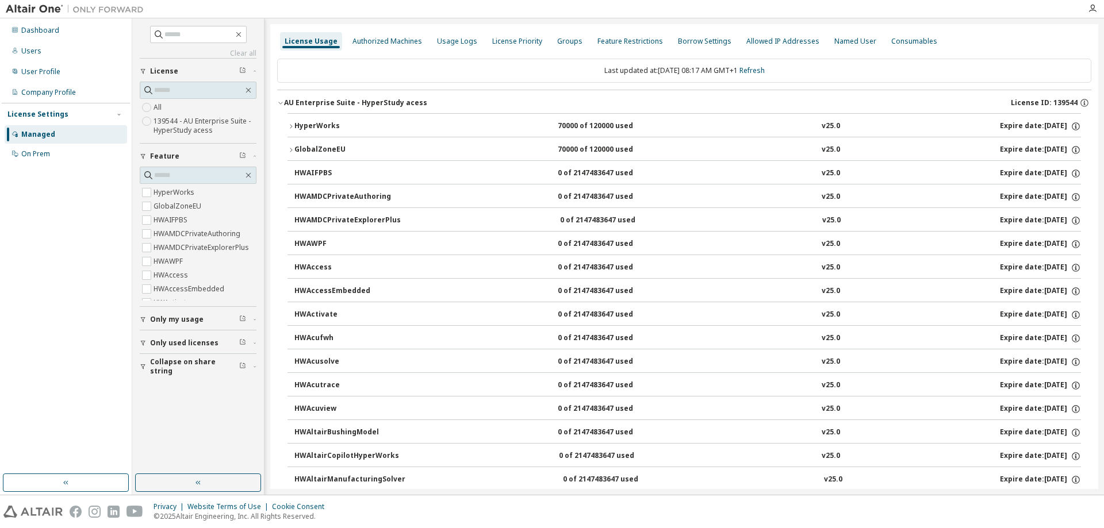
click at [611, 122] on div "70000 of 120000 used" at bounding box center [610, 126] width 104 height 10
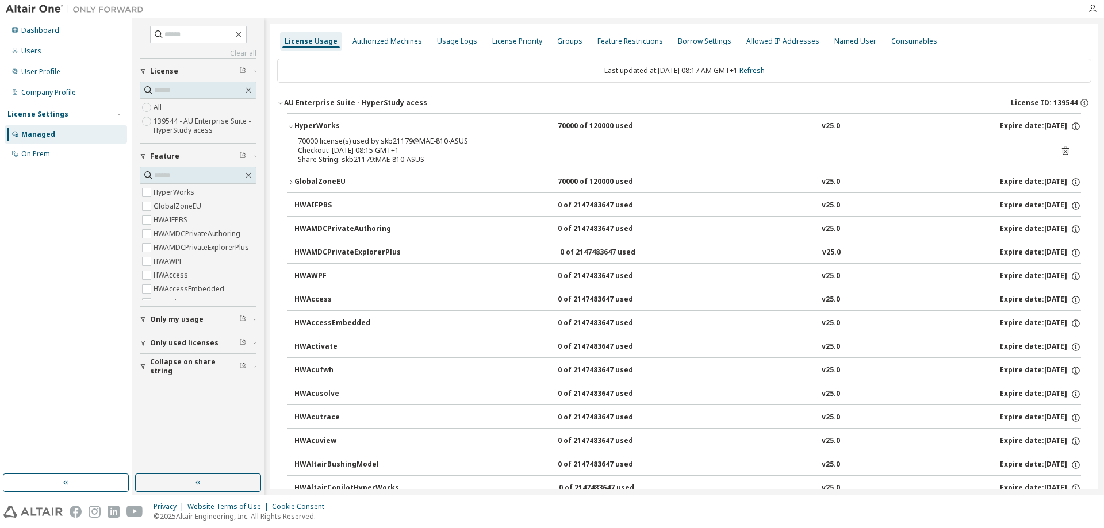
click at [1064, 151] on icon at bounding box center [1065, 151] width 3 height 3
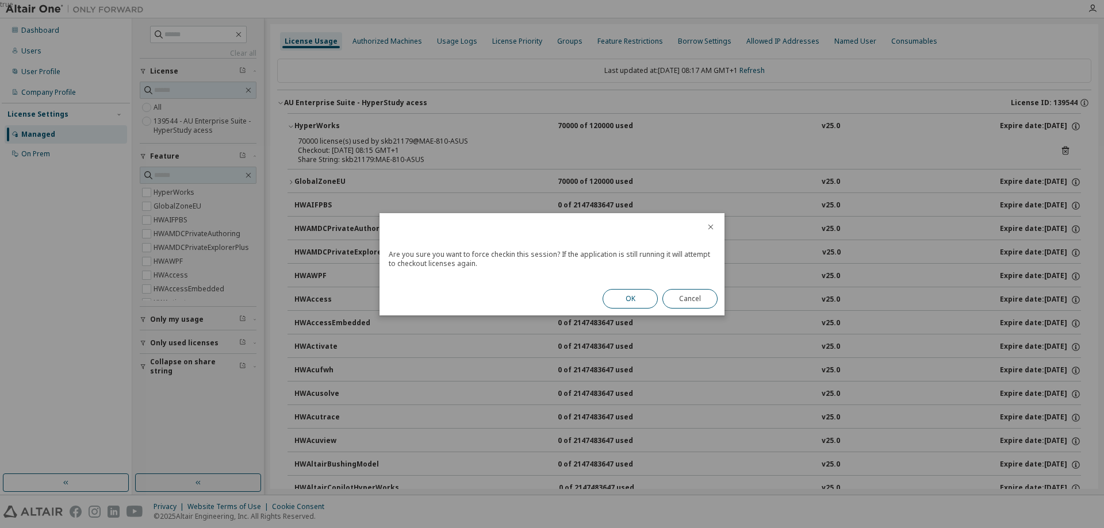
click at [633, 299] on button "OK" at bounding box center [630, 299] width 55 height 20
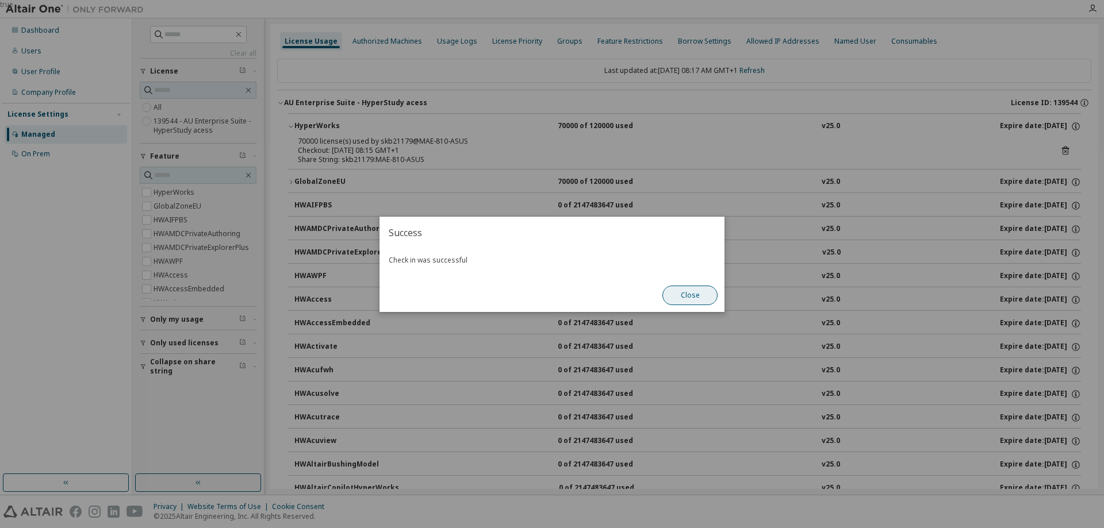
click at [703, 302] on button "Close" at bounding box center [689, 296] width 55 height 20
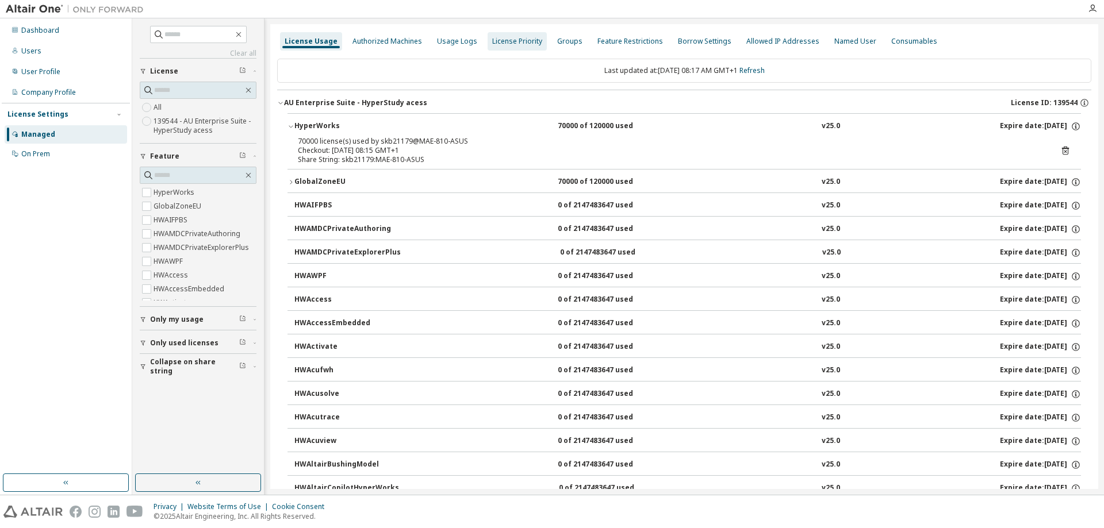
click at [520, 40] on div "License Priority" at bounding box center [517, 41] width 50 height 9
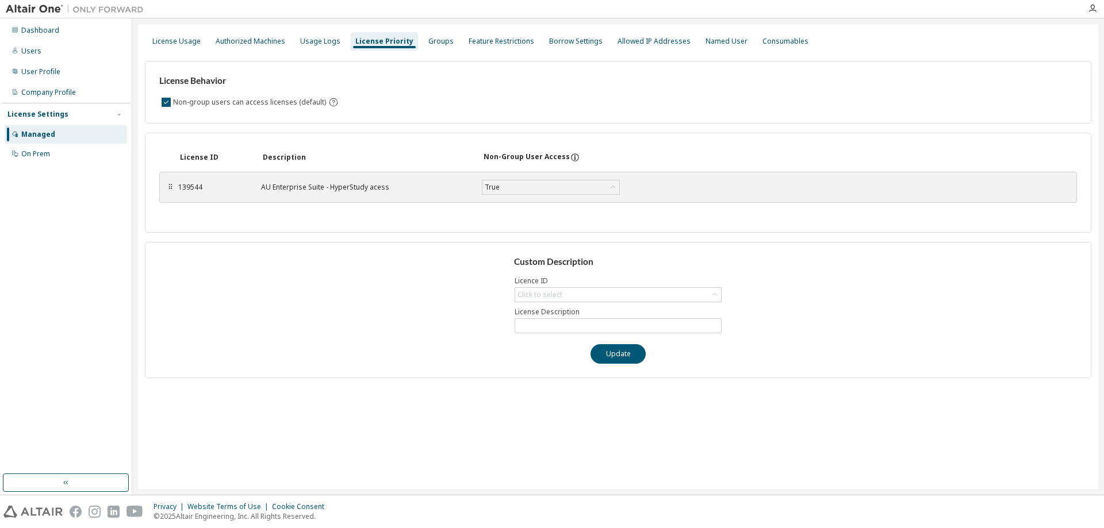
click at [409, 183] on div "AU Enterprise Suite - HyperStudy acess" at bounding box center [364, 187] width 207 height 9
click at [557, 290] on div "Click to select" at bounding box center [540, 295] width 48 height 13
click at [562, 330] on li "139544 - AU Enterprise Suite - HyperStudy acess" at bounding box center [618, 327] width 204 height 15
type input "**********"
click at [559, 320] on span "**********" at bounding box center [618, 326] width 207 height 15
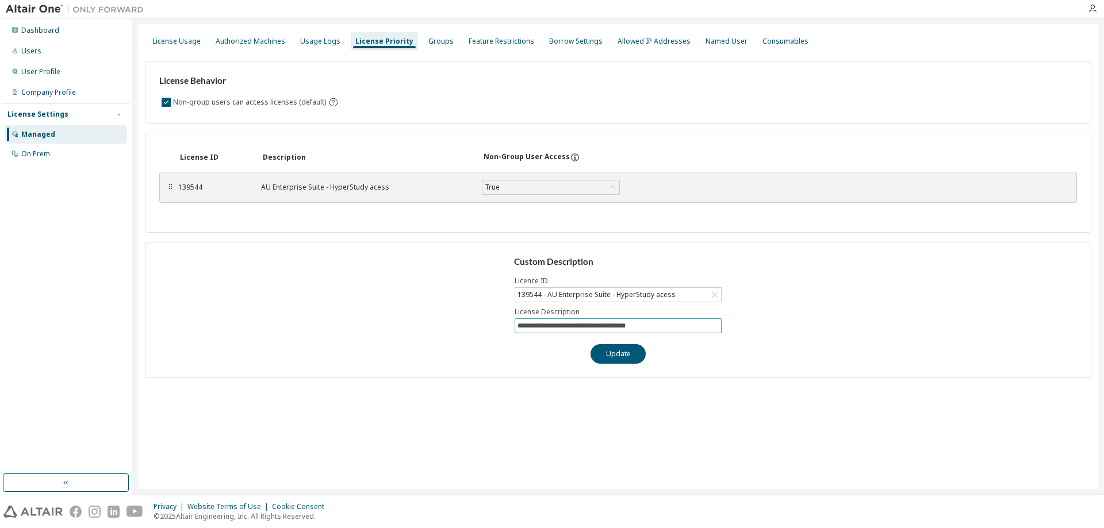
click at [559, 327] on input "**********" at bounding box center [618, 325] width 201 height 9
click at [426, 314] on div "**********" at bounding box center [618, 310] width 946 height 136
click at [501, 190] on div "True" at bounding box center [492, 187] width 18 height 13
click at [344, 223] on div "License ID Description Non-Group User Access ⠿ 139544 AU Enterprise Suite - Hyp…" at bounding box center [618, 183] width 946 height 100
click at [200, 102] on label "Non-group users can access licenses (default)" at bounding box center [250, 102] width 155 height 14
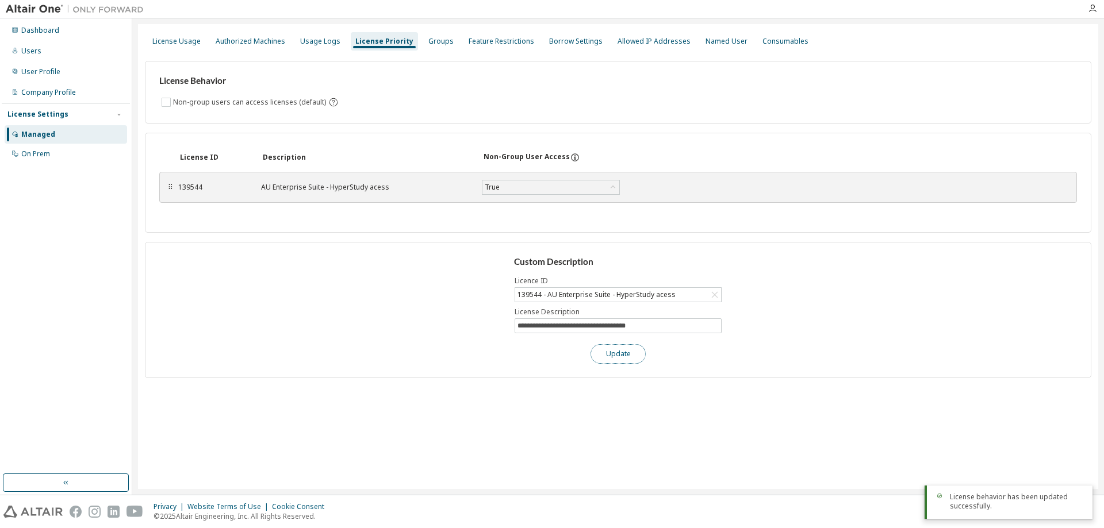
click at [608, 355] on button "Update" at bounding box center [618, 354] width 55 height 20
click at [175, 41] on div "License Usage" at bounding box center [176, 41] width 48 height 9
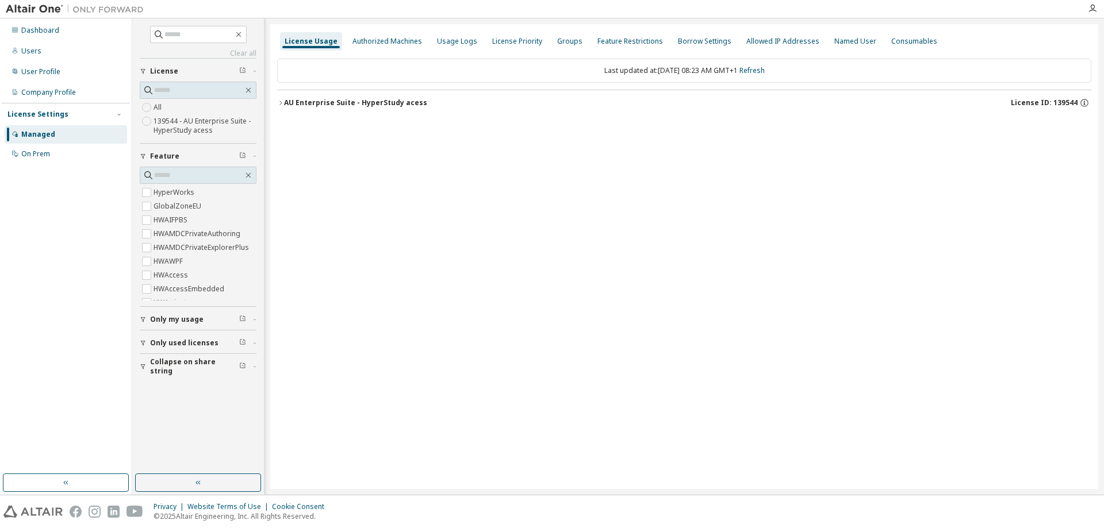
click at [348, 103] on div "AU Enterprise Suite - HyperStudy acess" at bounding box center [355, 102] width 143 height 9
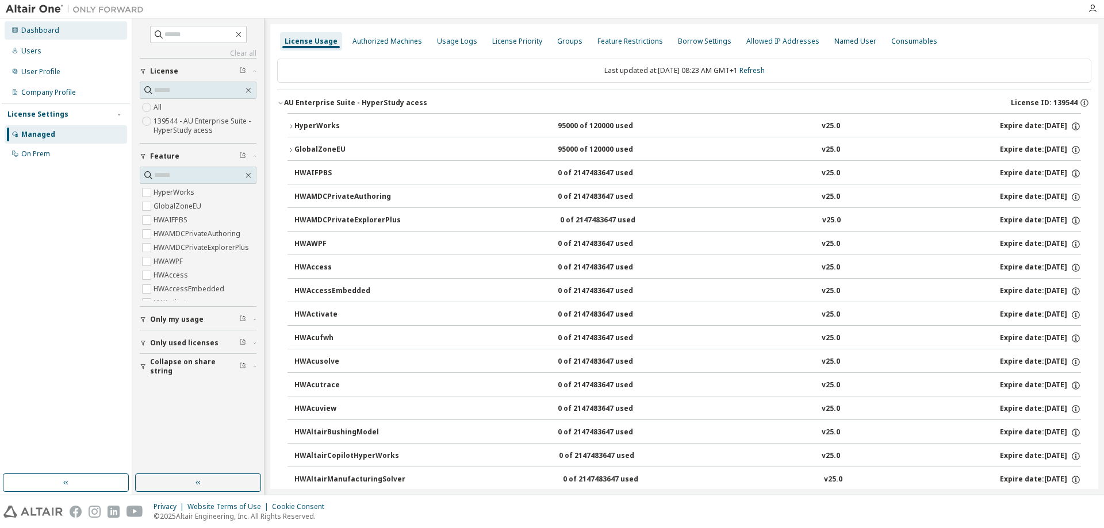
click at [40, 31] on div "Dashboard" at bounding box center [40, 30] width 38 height 9
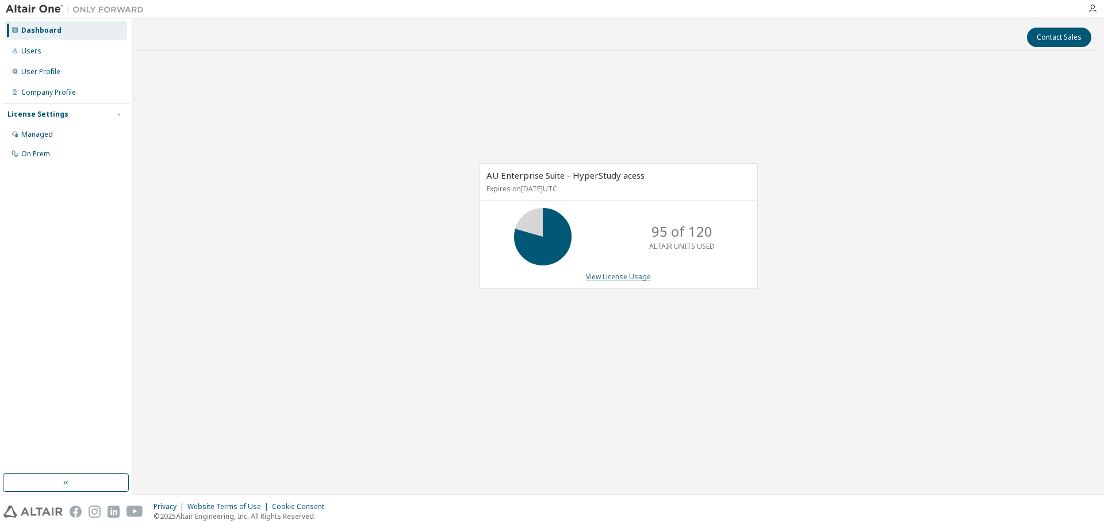
click at [641, 274] on link "View License Usage" at bounding box center [618, 277] width 65 height 10
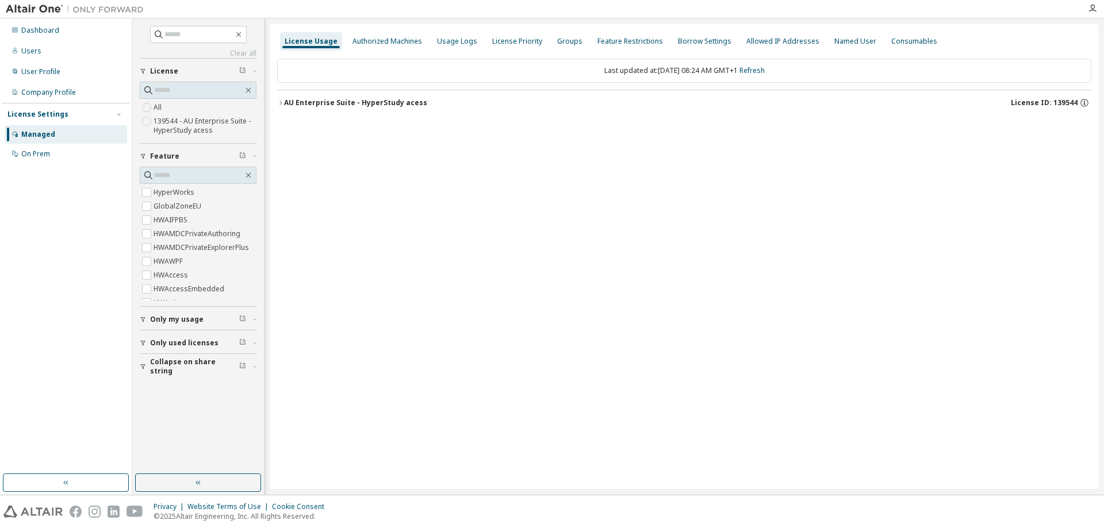
click at [310, 106] on div "AU Enterprise Suite - HyperStudy acess" at bounding box center [355, 102] width 143 height 9
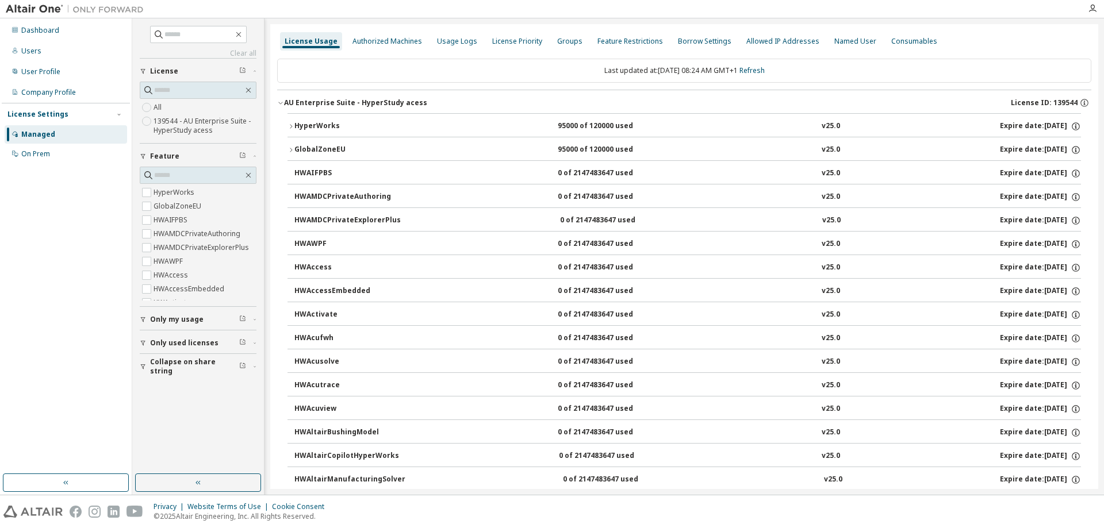
click at [398, 125] on div "HyperWorks 95000 of 120000 used v25.0 Expire date: [DATE]" at bounding box center [687, 126] width 787 height 10
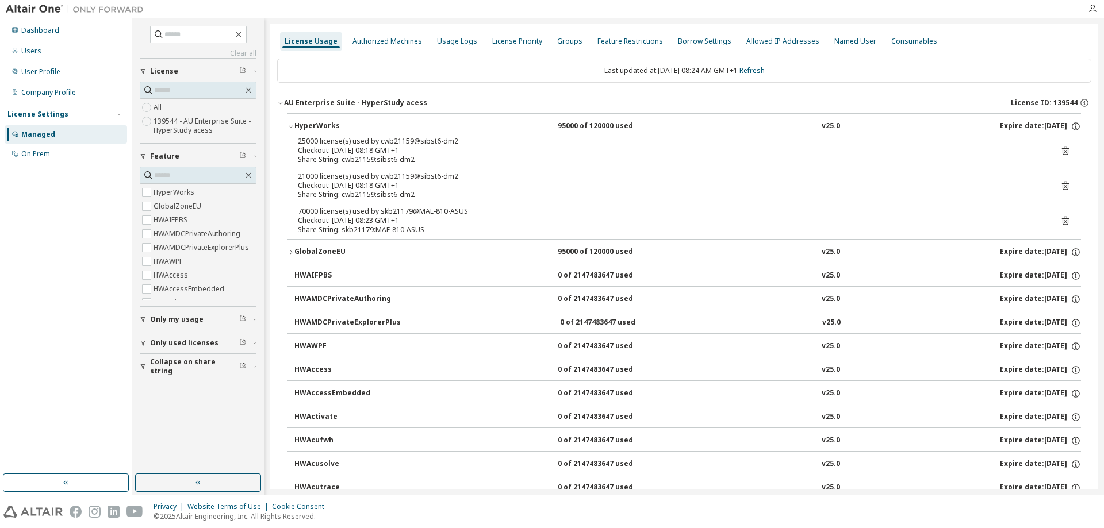
click at [1064, 218] on icon at bounding box center [1065, 221] width 10 height 10
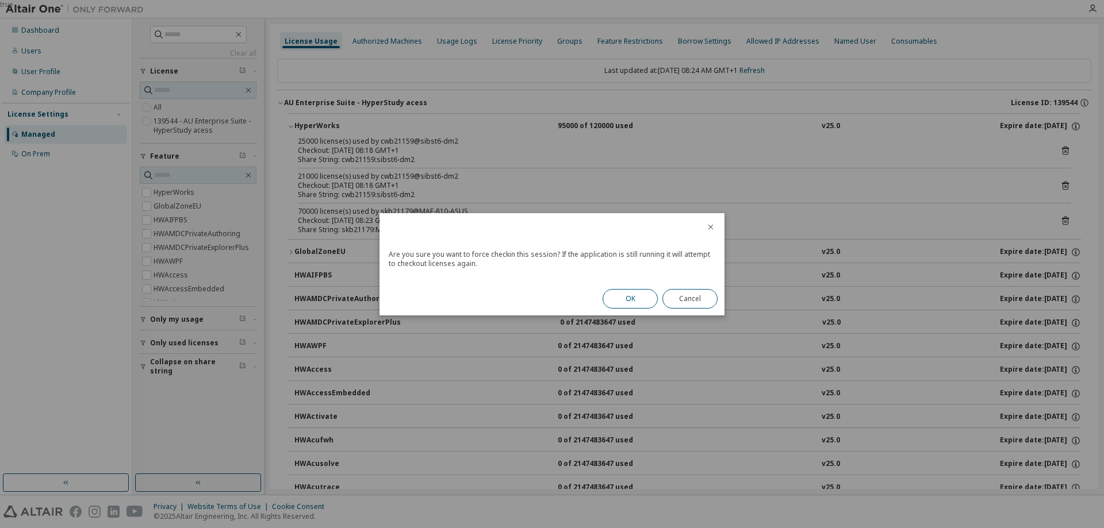
click at [621, 302] on button "OK" at bounding box center [630, 299] width 55 height 20
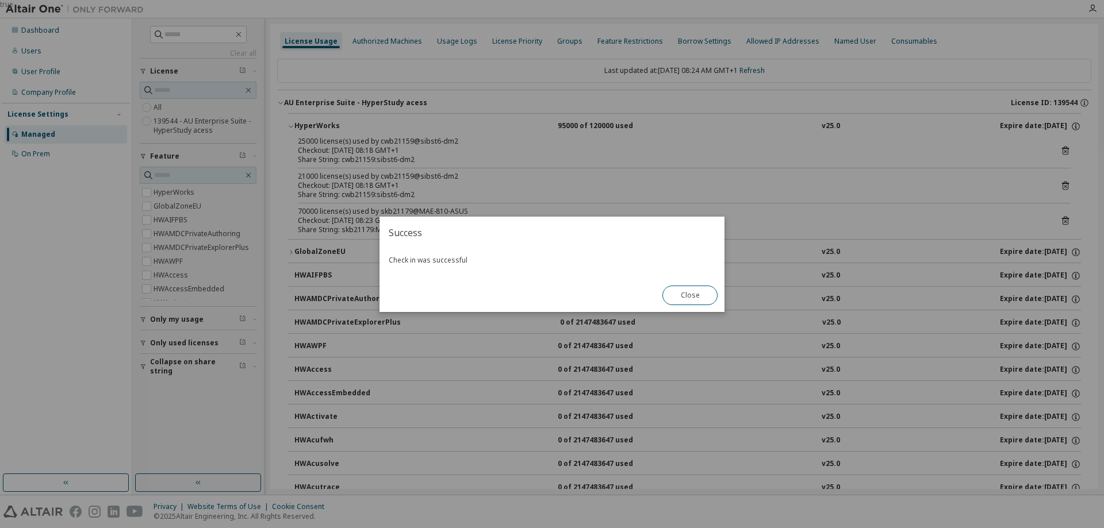
click at [697, 294] on button "Close" at bounding box center [689, 296] width 55 height 20
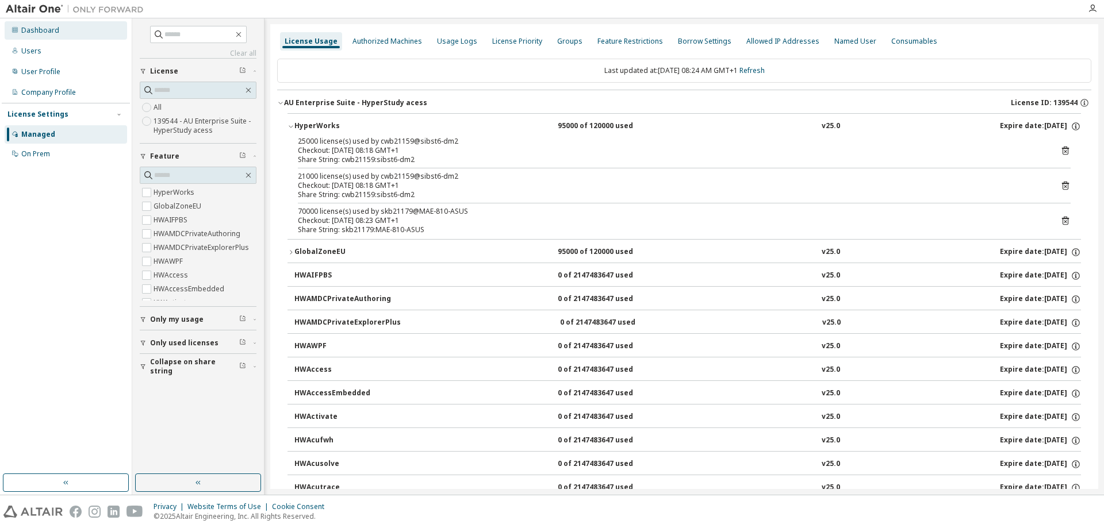
click at [56, 43] on div "Users" at bounding box center [66, 51] width 122 height 18
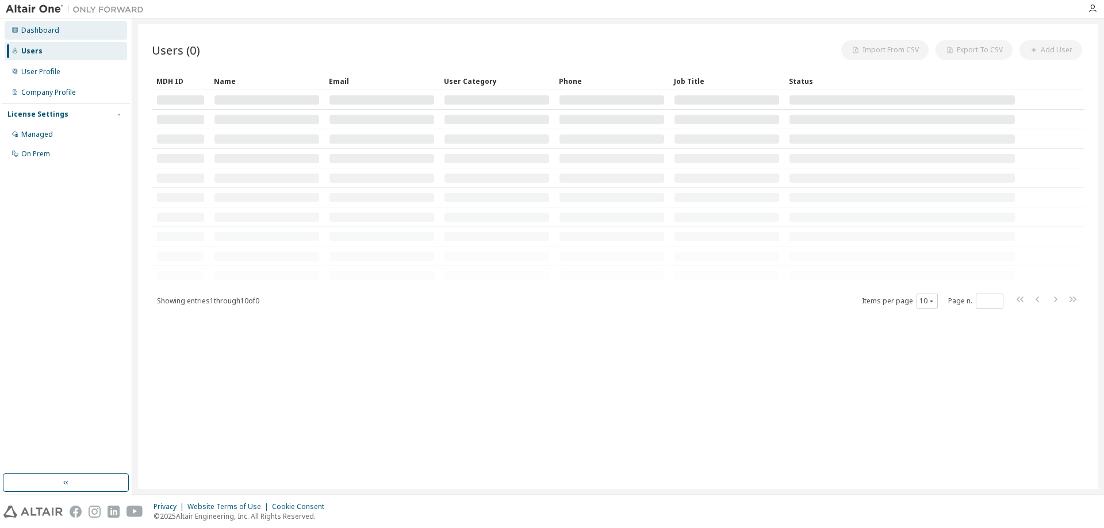
click at [55, 36] on div "Dashboard" at bounding box center [66, 30] width 122 height 18
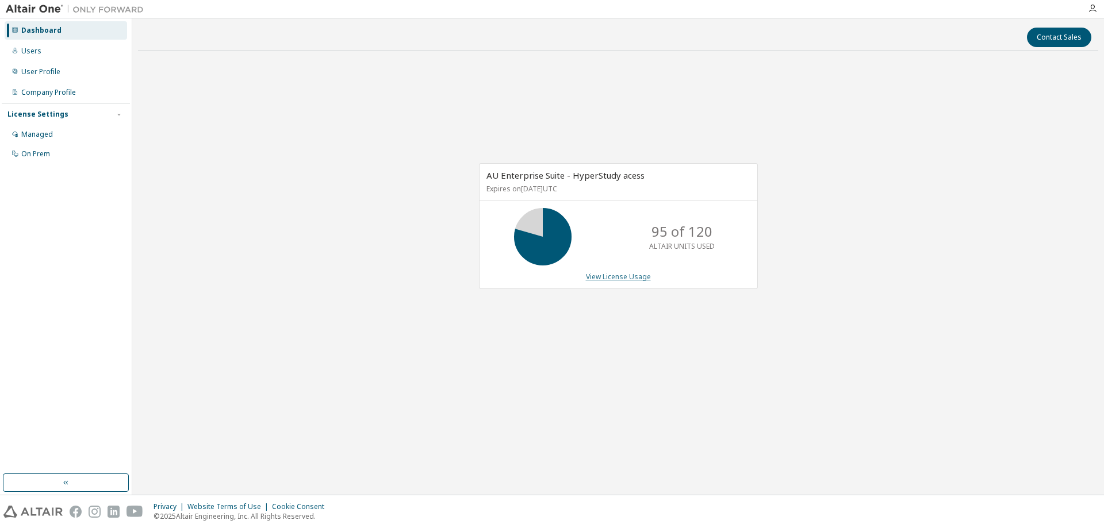
click at [628, 278] on link "View License Usage" at bounding box center [618, 277] width 65 height 10
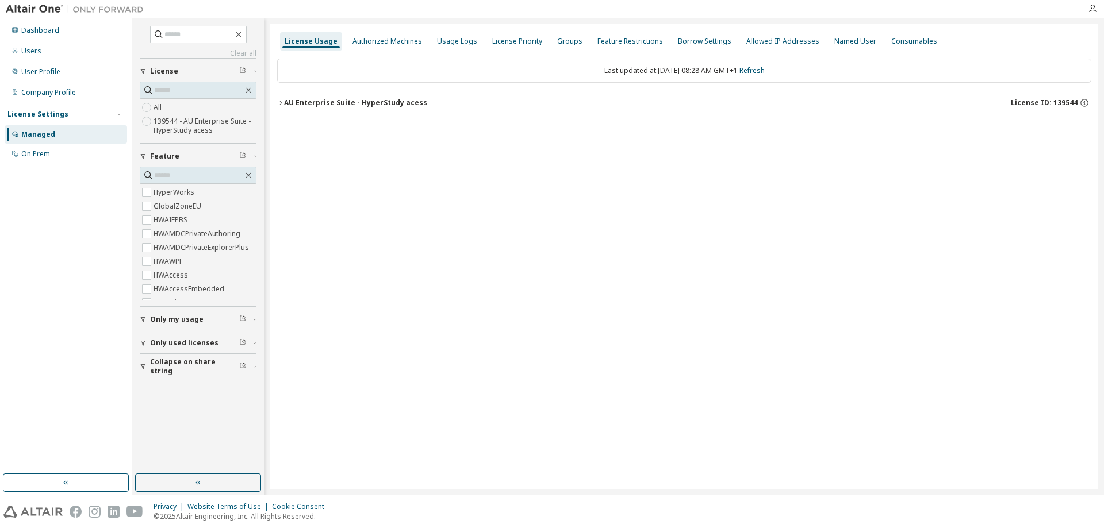
click at [338, 101] on div "AU Enterprise Suite - HyperStudy acess" at bounding box center [355, 102] width 143 height 9
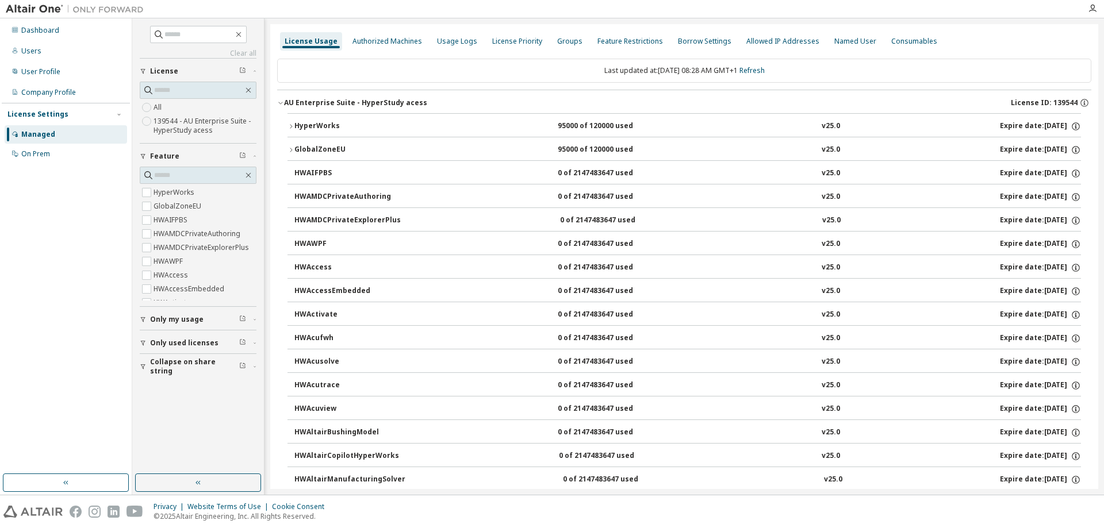
click at [300, 126] on div "HyperWorks" at bounding box center [346, 126] width 104 height 10
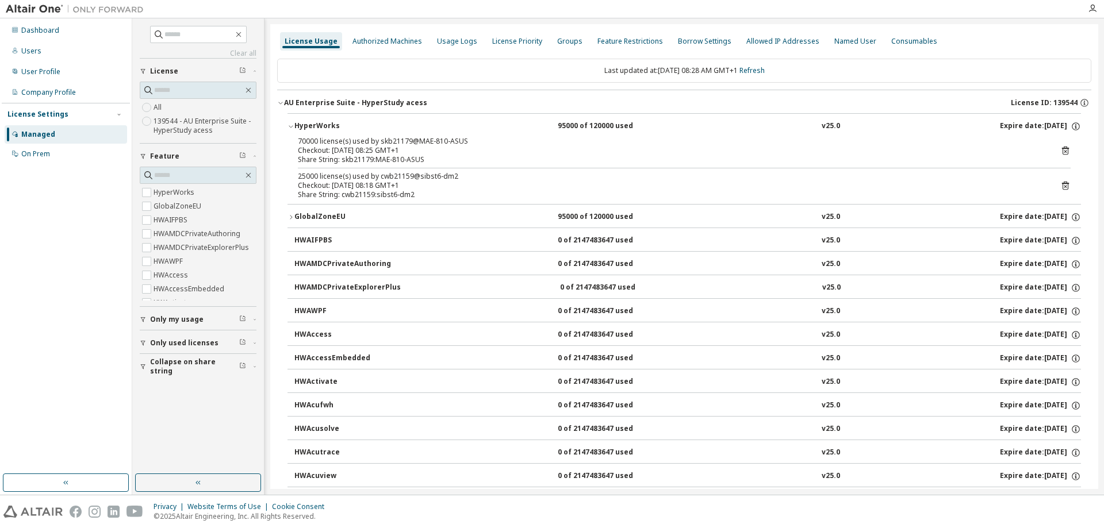
click at [343, 148] on div "Checkout: [DATE] 08:25 GMT+1" at bounding box center [670, 150] width 745 height 9
click at [377, 147] on div "Checkout: [DATE] 08:25 GMT+1" at bounding box center [670, 150] width 745 height 9
click at [332, 138] on div "70000 license(s) used by skb21179@MAE-810-ASUS" at bounding box center [670, 141] width 745 height 9
click at [558, 37] on div "Groups" at bounding box center [569, 41] width 25 height 9
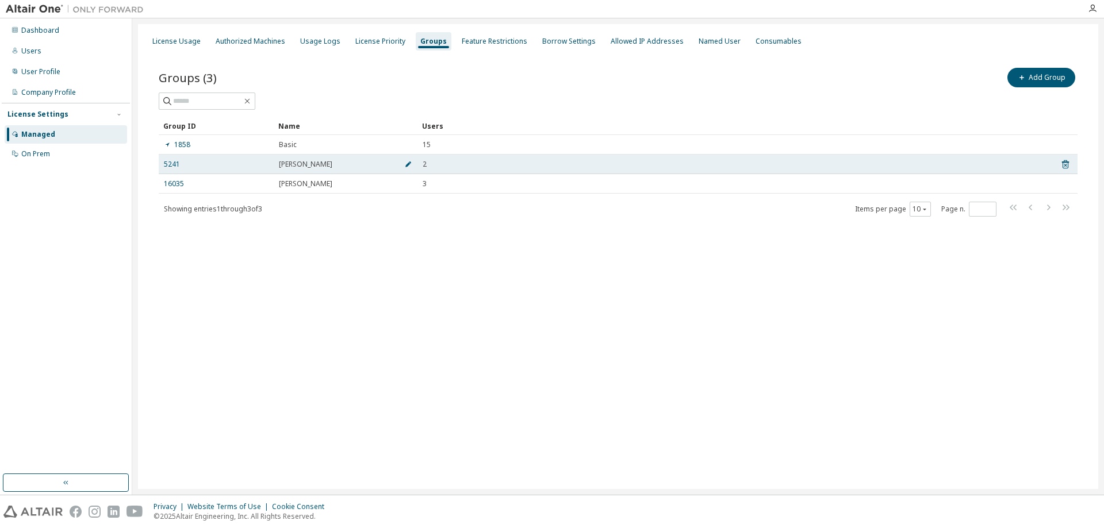
click at [411, 166] on icon "button" at bounding box center [408, 164] width 7 height 7
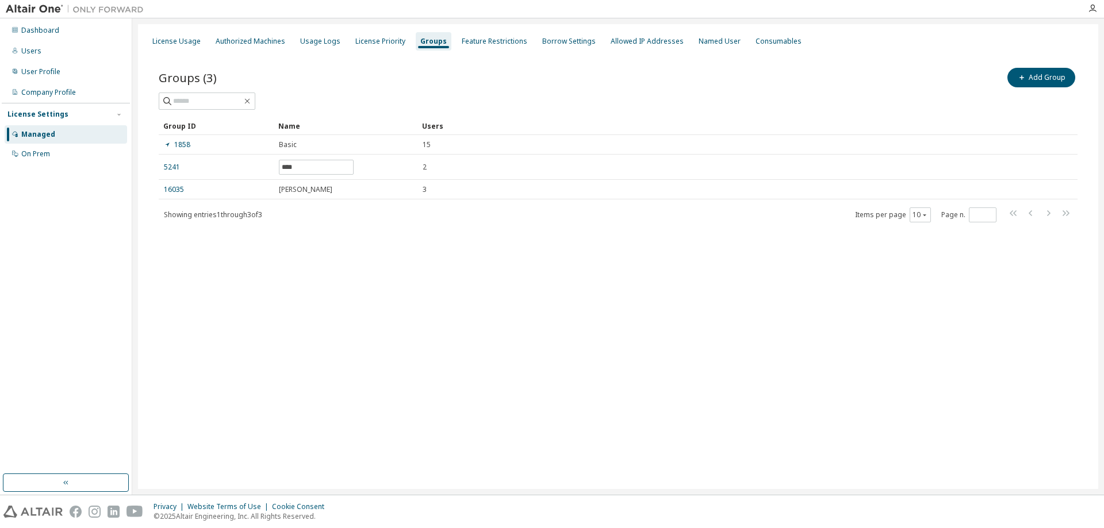
click at [486, 209] on div "Showing entries 1 through 3 of 3 Items per page 10 Page n. *" at bounding box center [618, 214] width 919 height 17
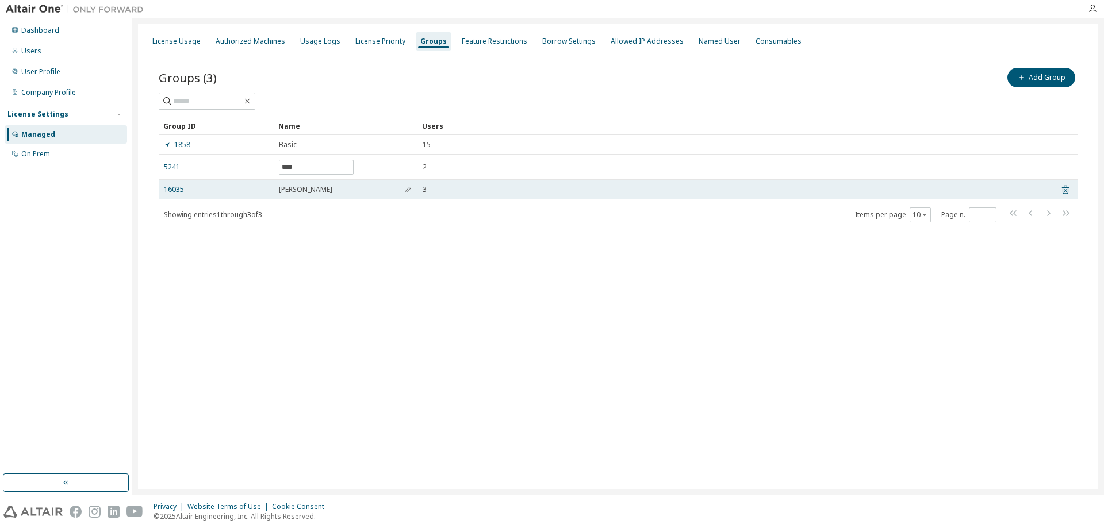
click at [201, 189] on div "16035" at bounding box center [216, 189] width 105 height 9
click at [1064, 190] on icon at bounding box center [1065, 190] width 10 height 14
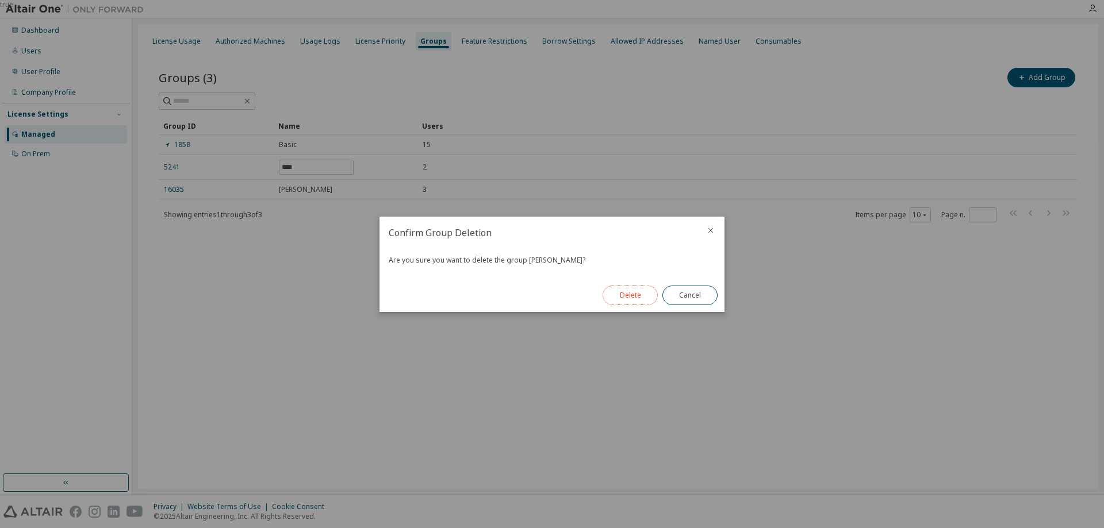
click at [619, 296] on button "Delete" at bounding box center [630, 296] width 55 height 20
click at [707, 295] on button "Close" at bounding box center [689, 296] width 55 height 20
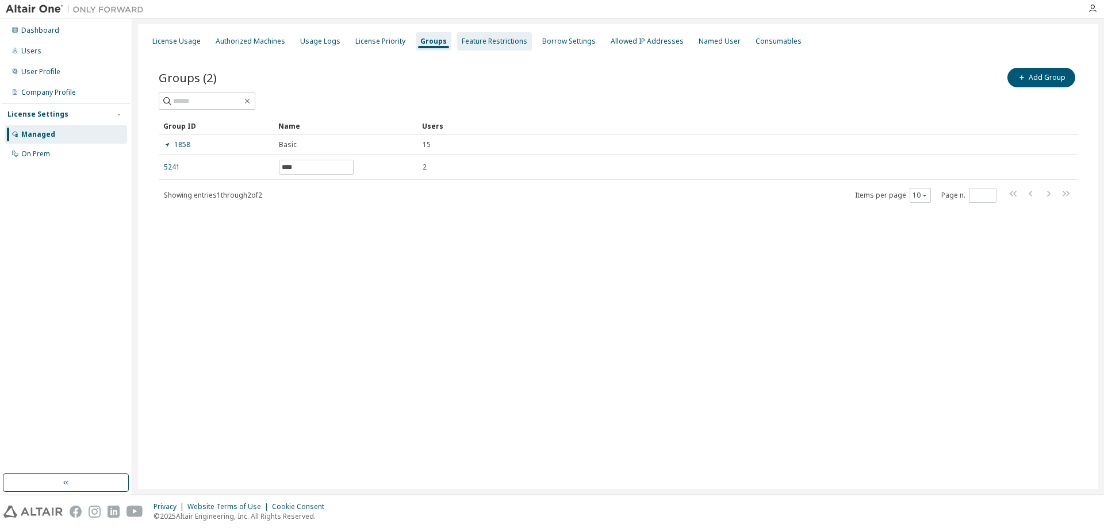
click at [484, 43] on div "Feature Restrictions" at bounding box center [495, 41] width 66 height 9
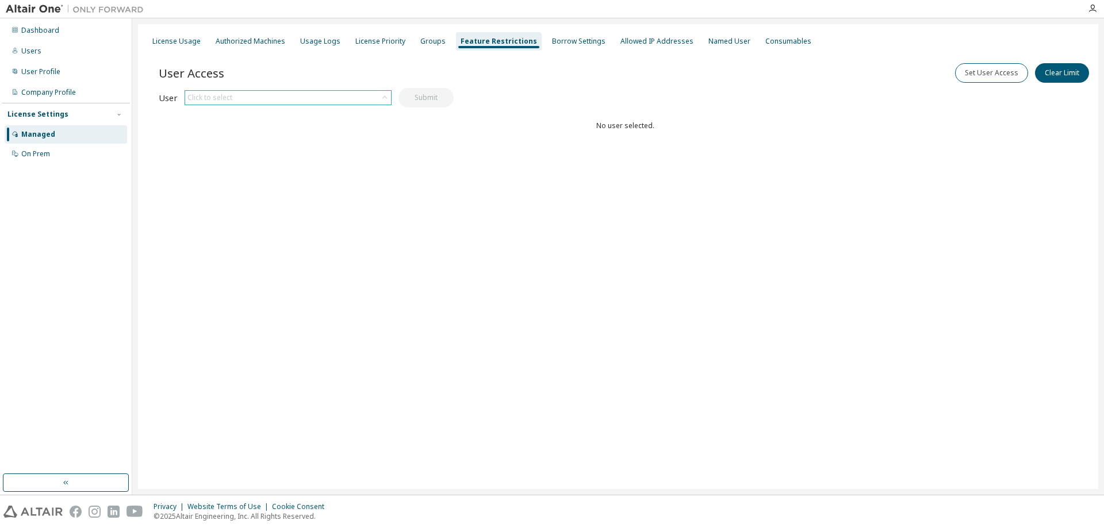
click at [359, 97] on div "Click to select" at bounding box center [288, 98] width 206 height 14
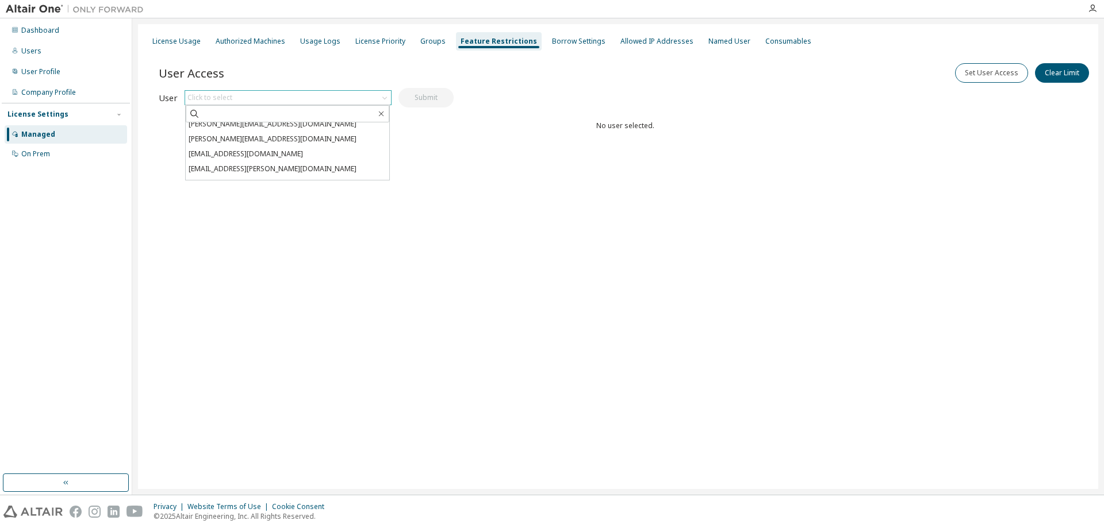
scroll to position [570, 0]
click at [427, 320] on div "License Usage Authorized Machines Usage Logs License Priority Groups Feature Re…" at bounding box center [618, 256] width 960 height 465
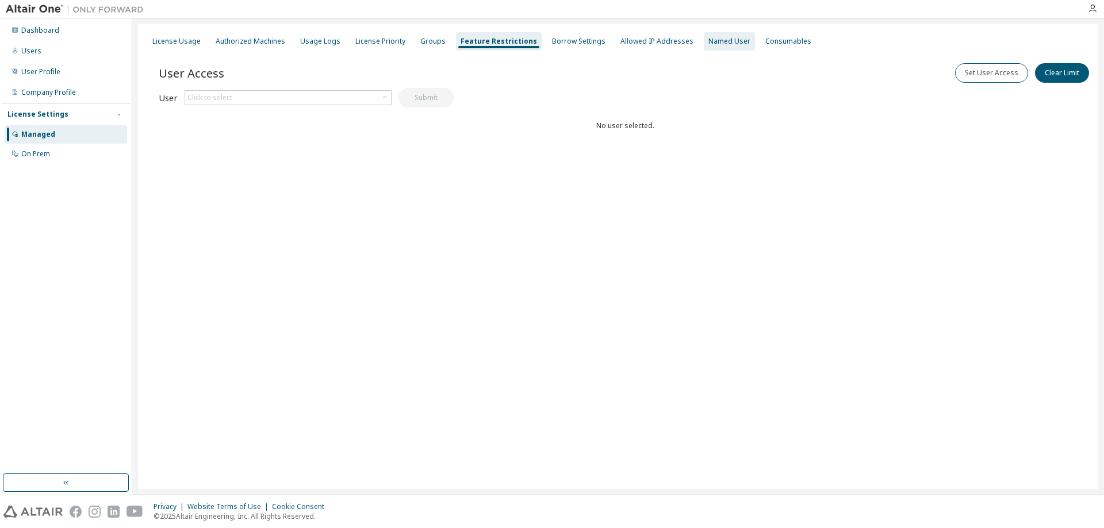
click at [708, 42] on div "Named User" at bounding box center [729, 41] width 42 height 9
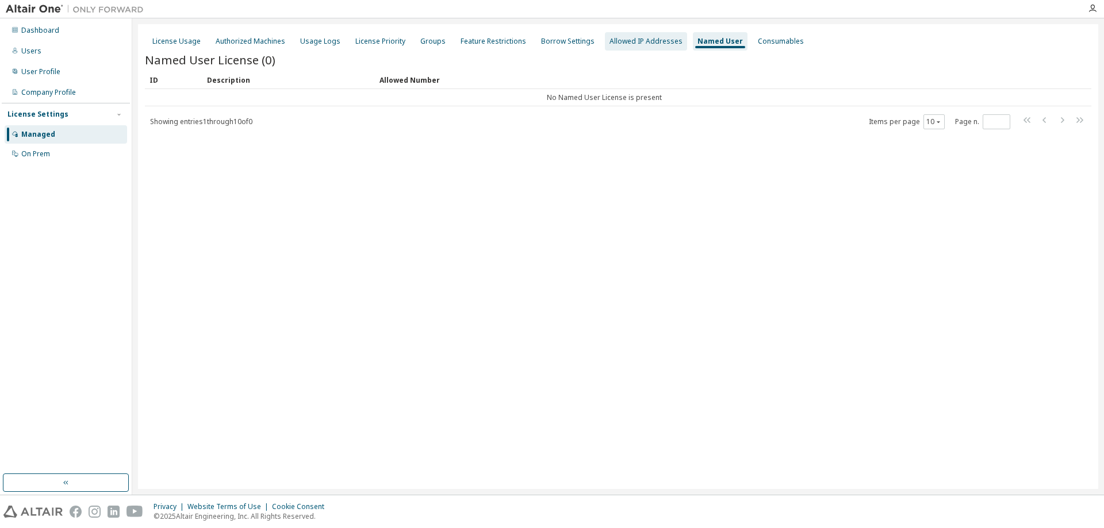
click at [628, 40] on div "Allowed IP Addresses" at bounding box center [646, 41] width 73 height 9
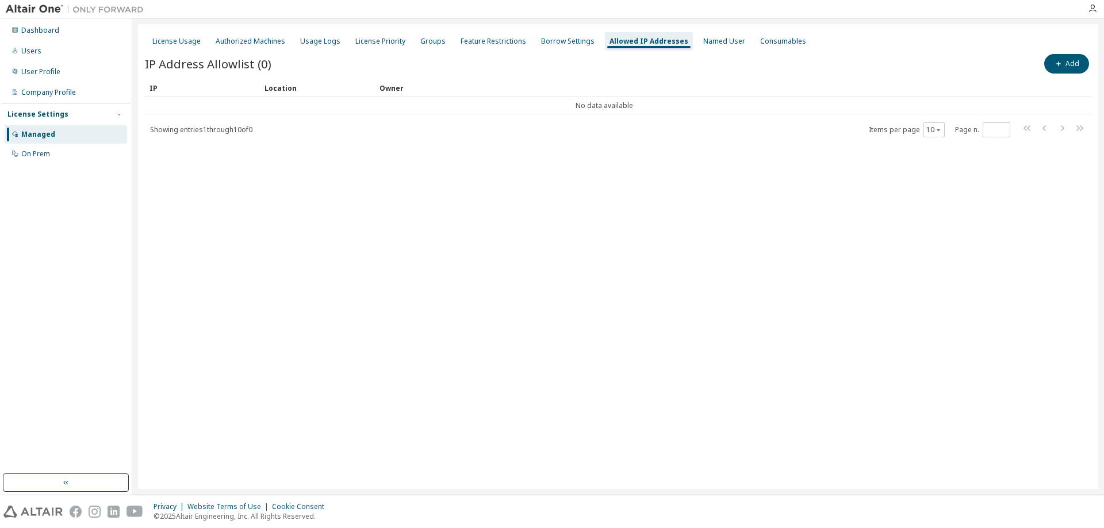
click at [245, 125] on span "Showing entries 1 through 10 of 0" at bounding box center [201, 130] width 102 height 10
click at [227, 45] on div "Authorized Machines" at bounding box center [251, 41] width 70 height 9
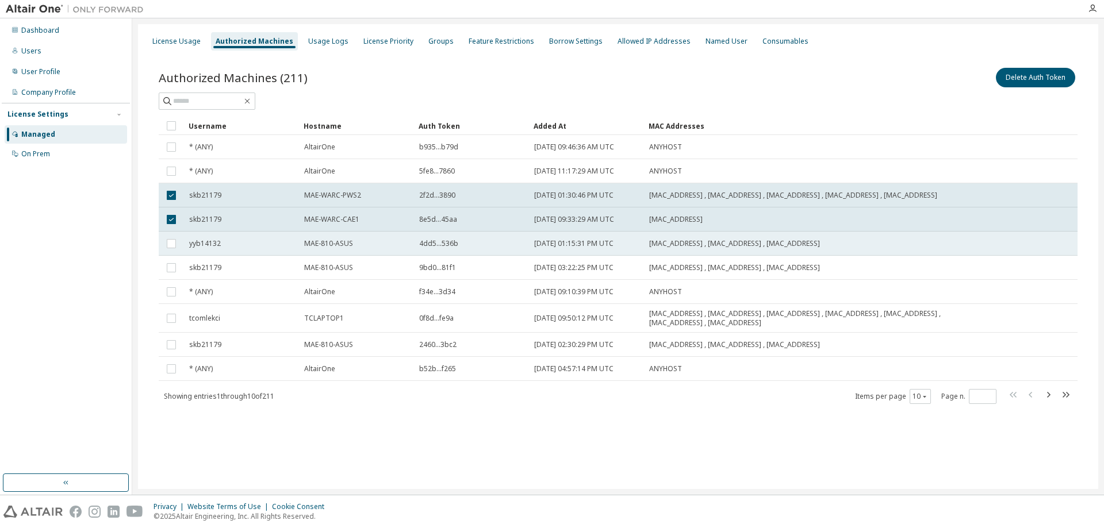
click at [179, 255] on td at bounding box center [171, 244] width 25 height 24
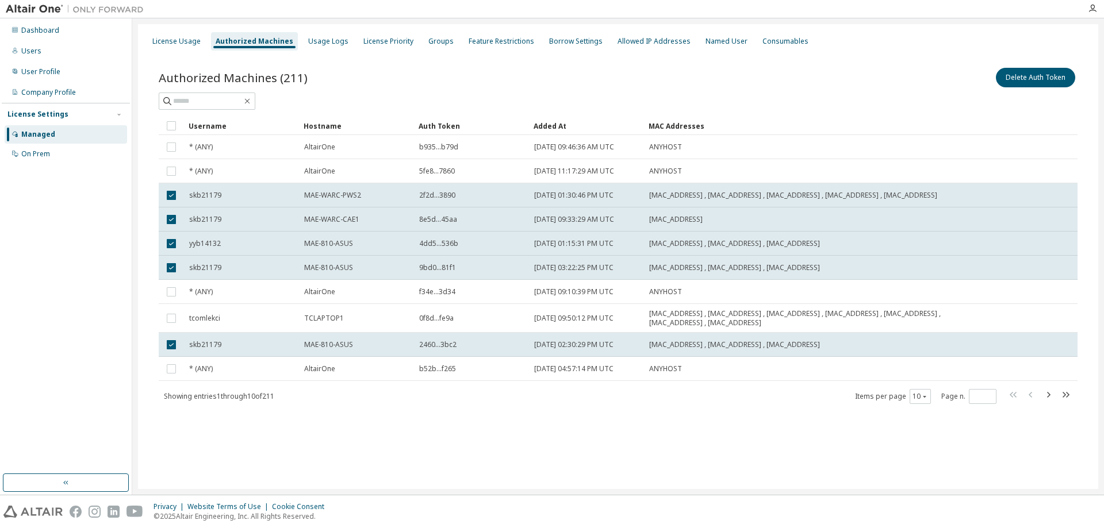
click at [251, 444] on div "License Usage Authorized Machines Usage Logs License Priority Groups Feature Re…" at bounding box center [618, 256] width 960 height 465
click at [169, 32] on div "License Usage" at bounding box center [177, 41] width 58 height 18
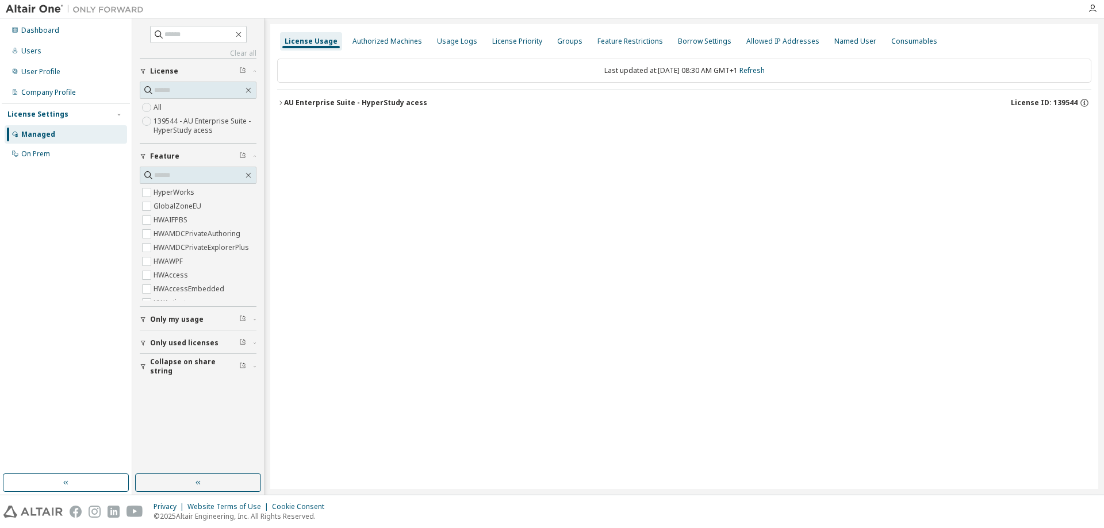
click at [334, 110] on button "AU Enterprise Suite - HyperStudy acess License ID: 139544" at bounding box center [684, 102] width 814 height 25
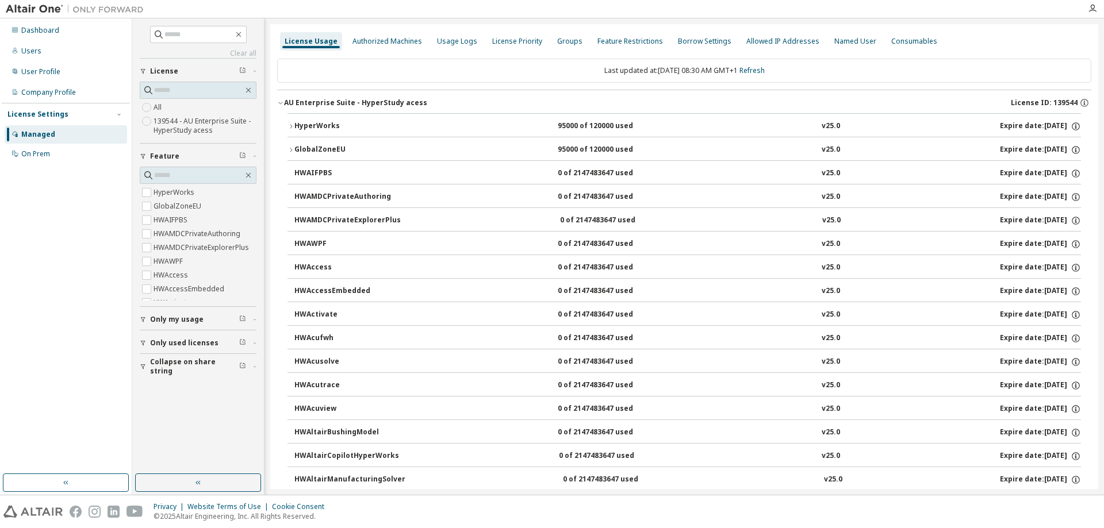
click at [329, 124] on div "HyperWorks" at bounding box center [346, 126] width 104 height 10
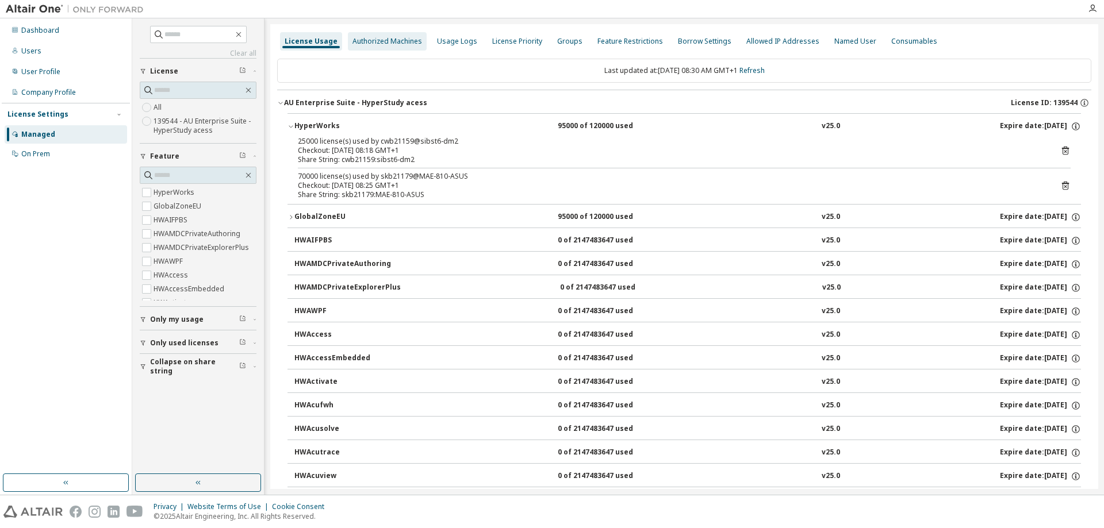
click at [374, 39] on div "Authorized Machines" at bounding box center [387, 41] width 70 height 9
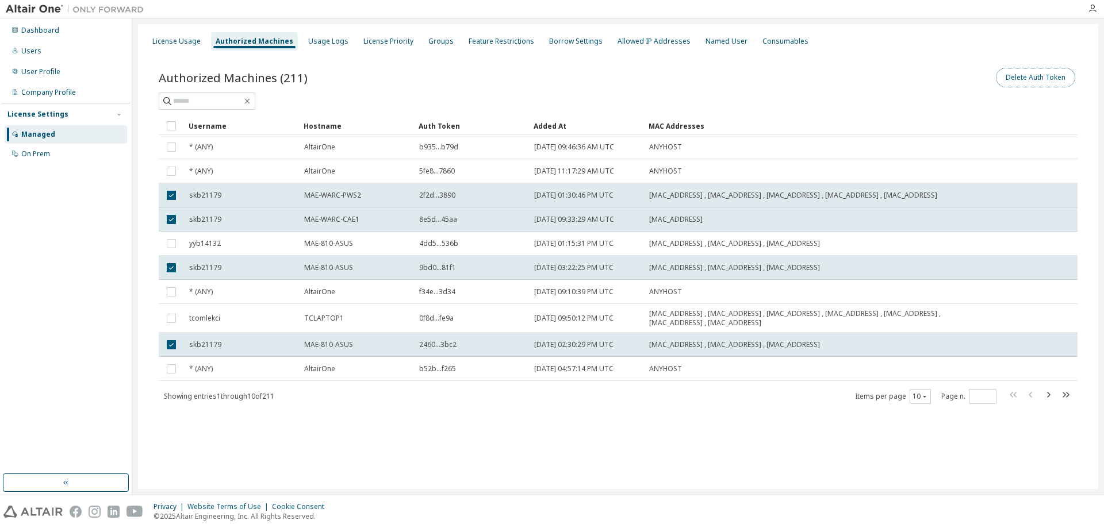
click at [1052, 80] on button "Delete Auth Token" at bounding box center [1035, 78] width 79 height 20
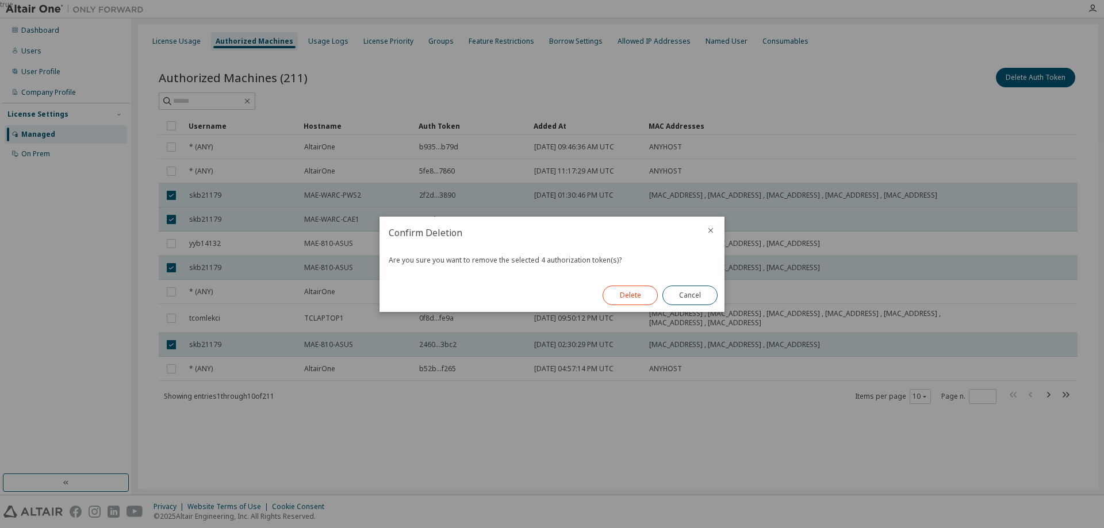
click at [615, 300] on button "Delete" at bounding box center [630, 296] width 55 height 20
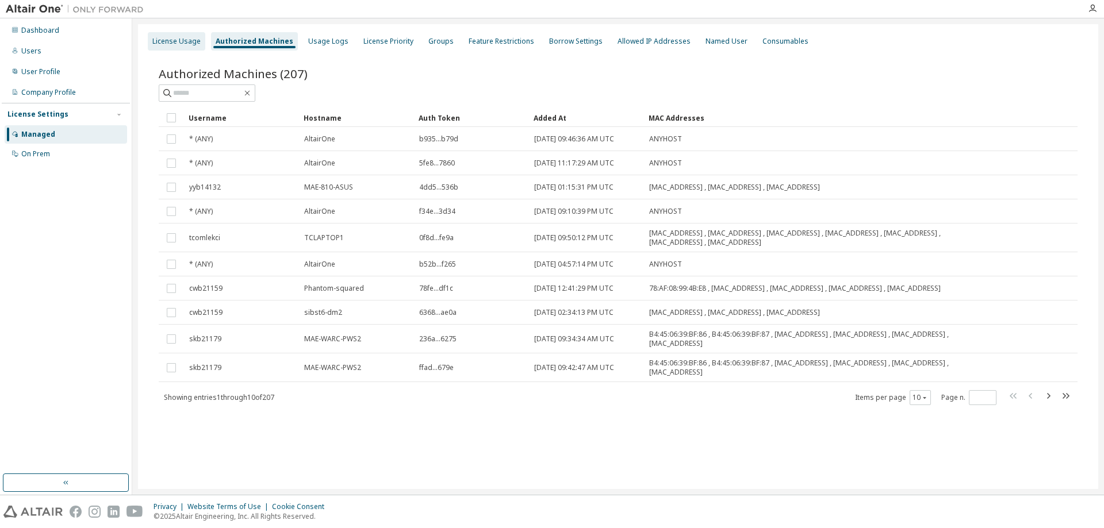
click at [186, 38] on div "License Usage" at bounding box center [176, 41] width 48 height 9
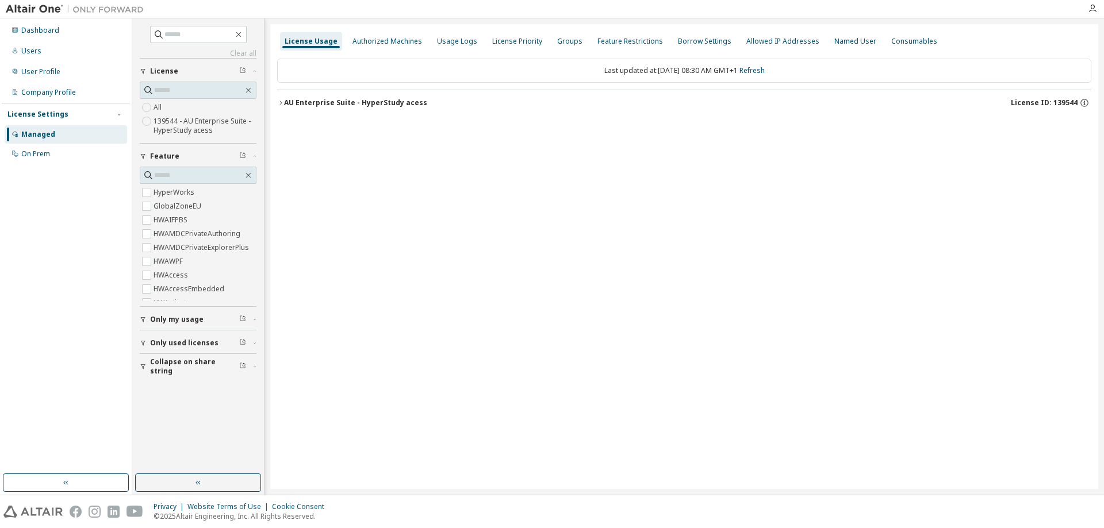
click at [381, 104] on div "AU Enterprise Suite - HyperStudy acess" at bounding box center [355, 102] width 143 height 9
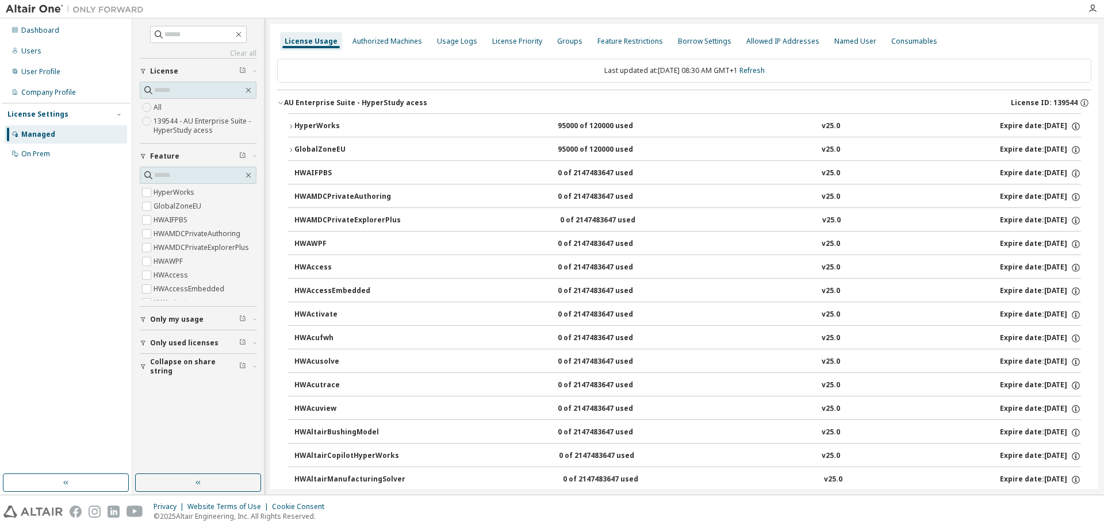
click at [457, 141] on button "GlobalZoneEU 95000 of 120000 used v25.0 Expire date: [DATE]" at bounding box center [685, 149] width 794 height 25
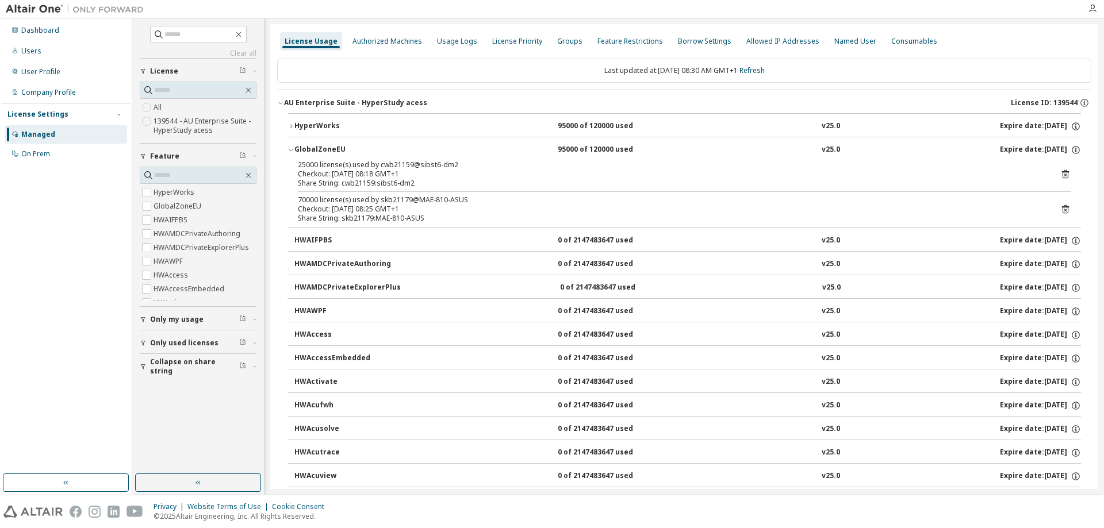
click at [1060, 213] on icon at bounding box center [1065, 209] width 10 height 10
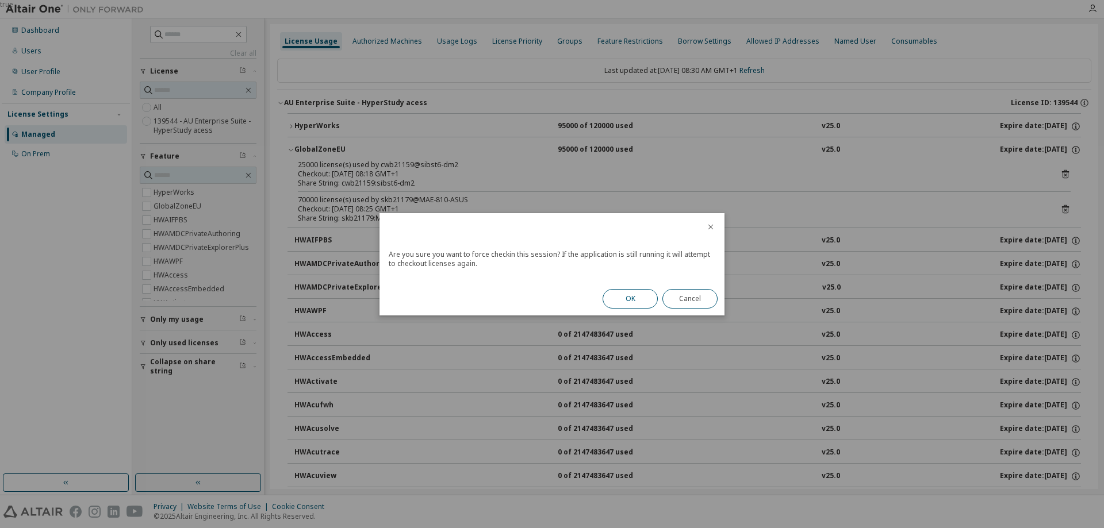
click at [633, 302] on button "OK" at bounding box center [630, 299] width 55 height 20
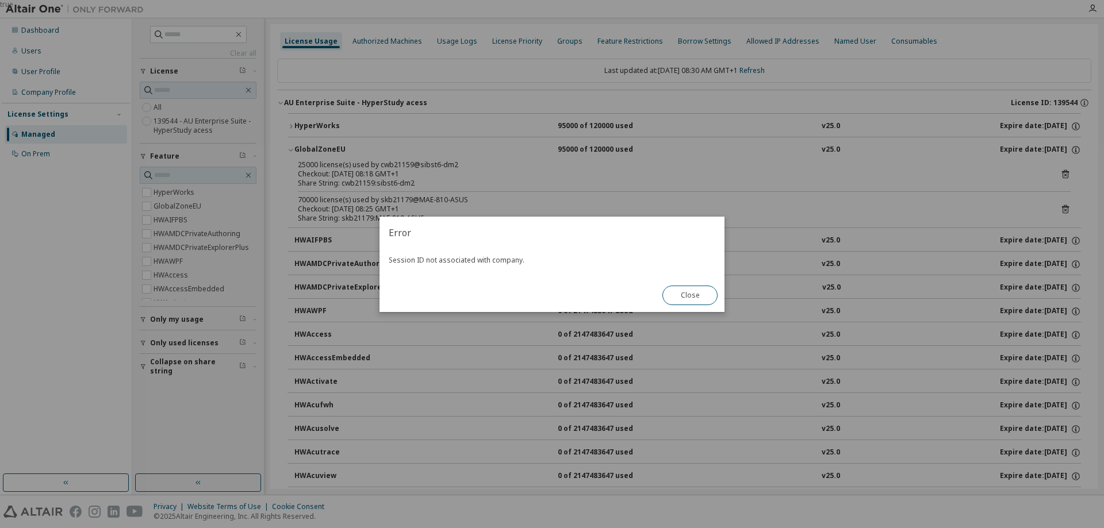
click at [703, 290] on button "Close" at bounding box center [689, 296] width 55 height 20
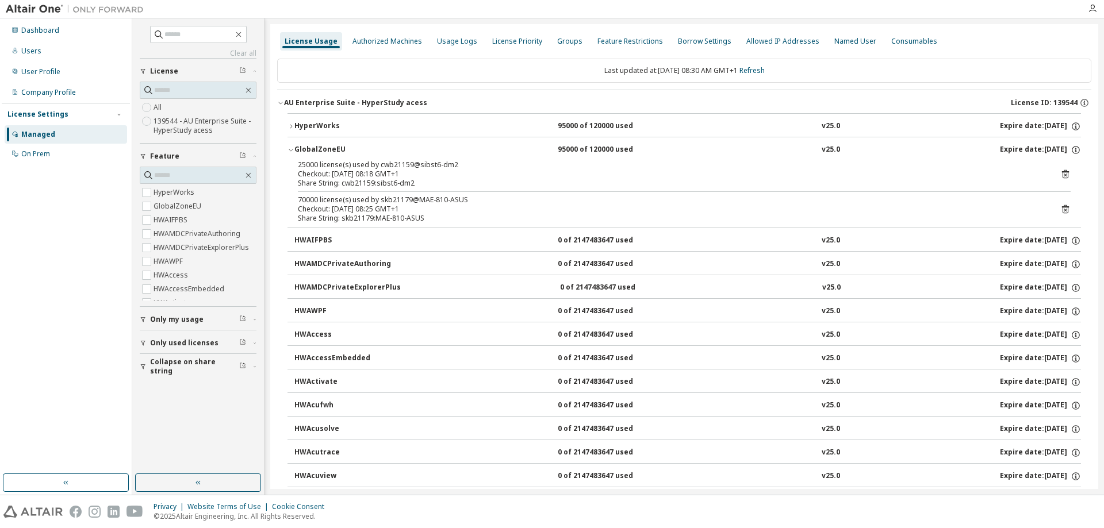
click at [1000, 124] on div "Expire date: [DATE]" at bounding box center [1040, 126] width 81 height 10
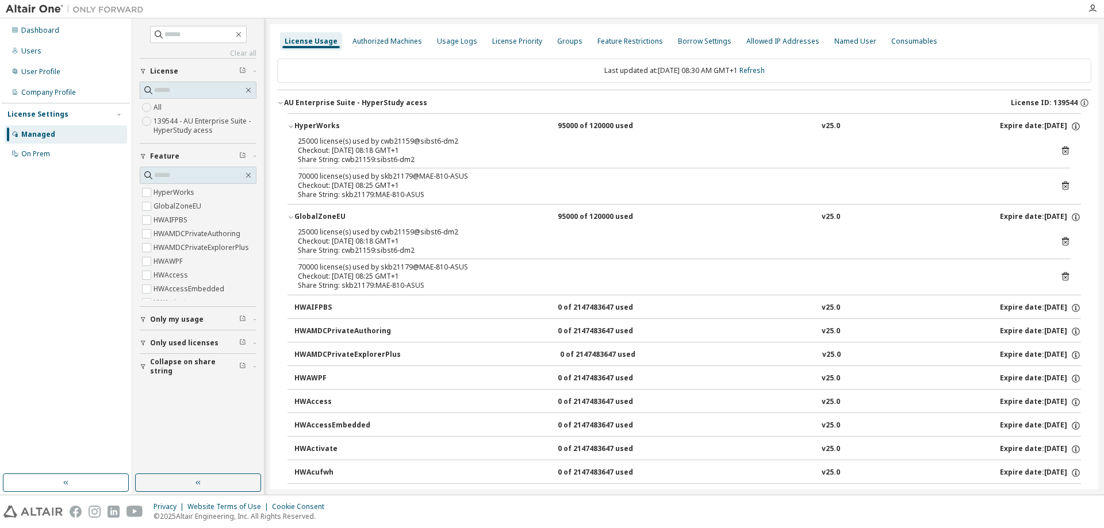
click at [1063, 187] on icon at bounding box center [1065, 186] width 10 height 10
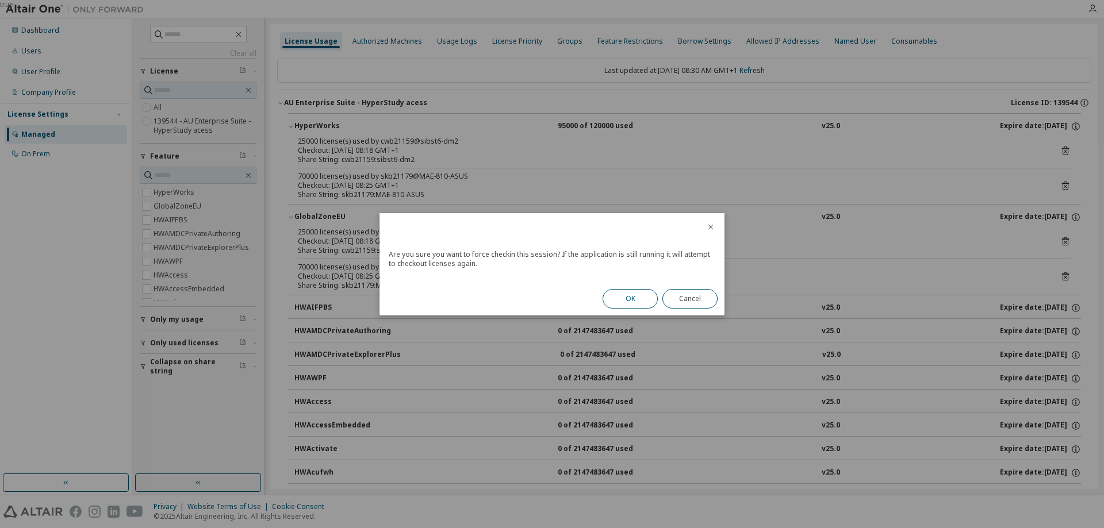
click at [642, 296] on button "OK" at bounding box center [630, 299] width 55 height 20
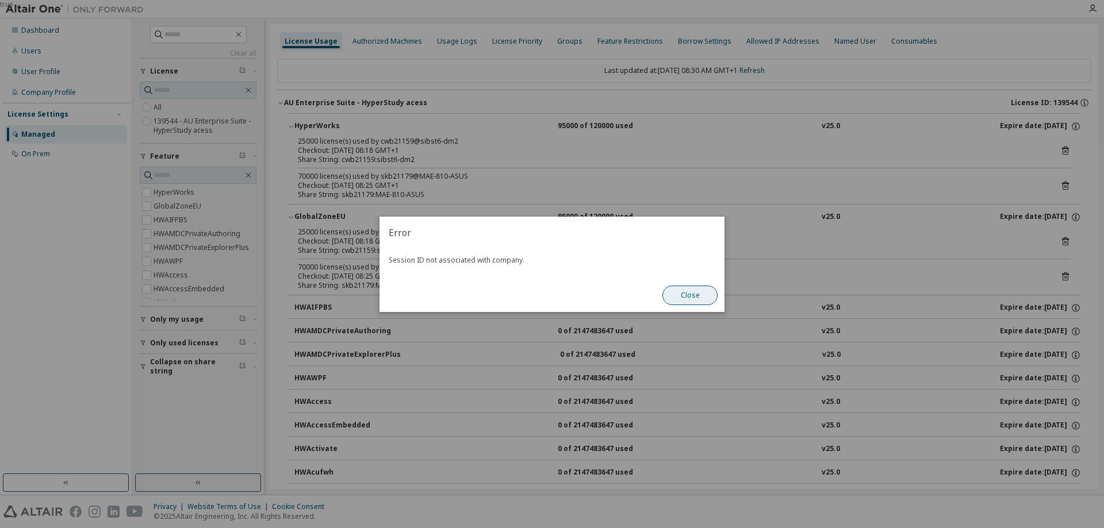
click at [711, 296] on button "Close" at bounding box center [689, 296] width 55 height 20
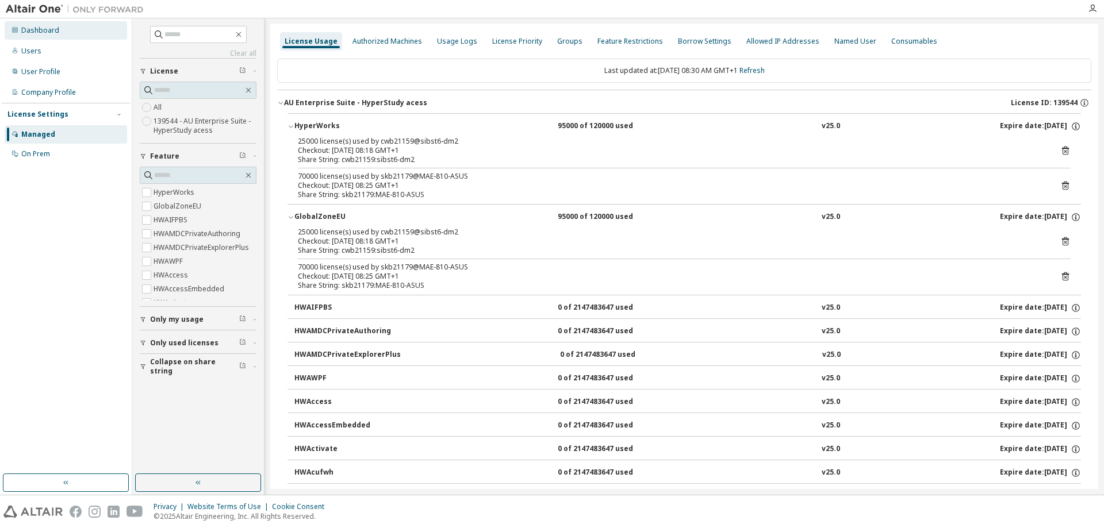
click at [49, 31] on div "Dashboard" at bounding box center [40, 30] width 38 height 9
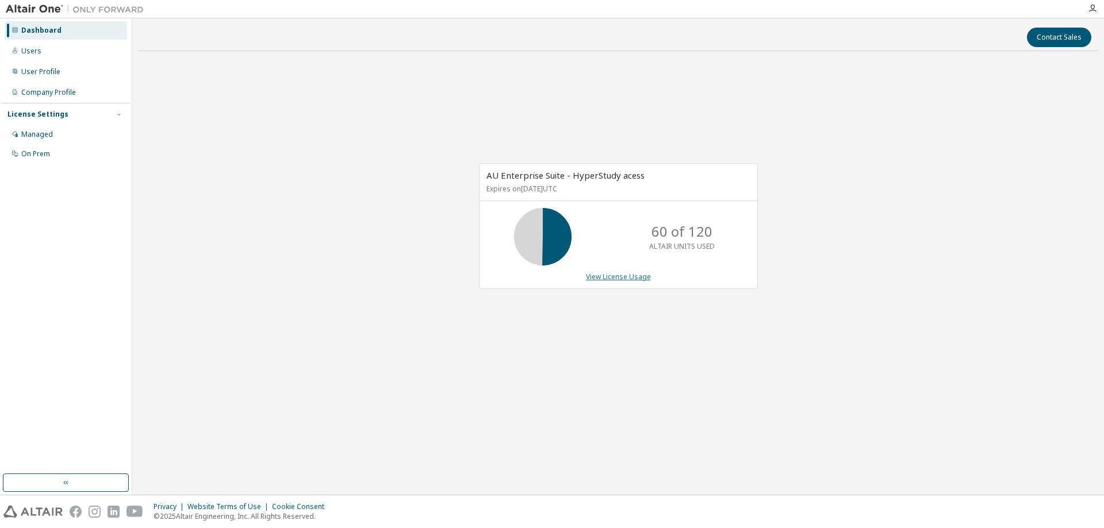
click at [606, 278] on link "View License Usage" at bounding box center [618, 277] width 65 height 10
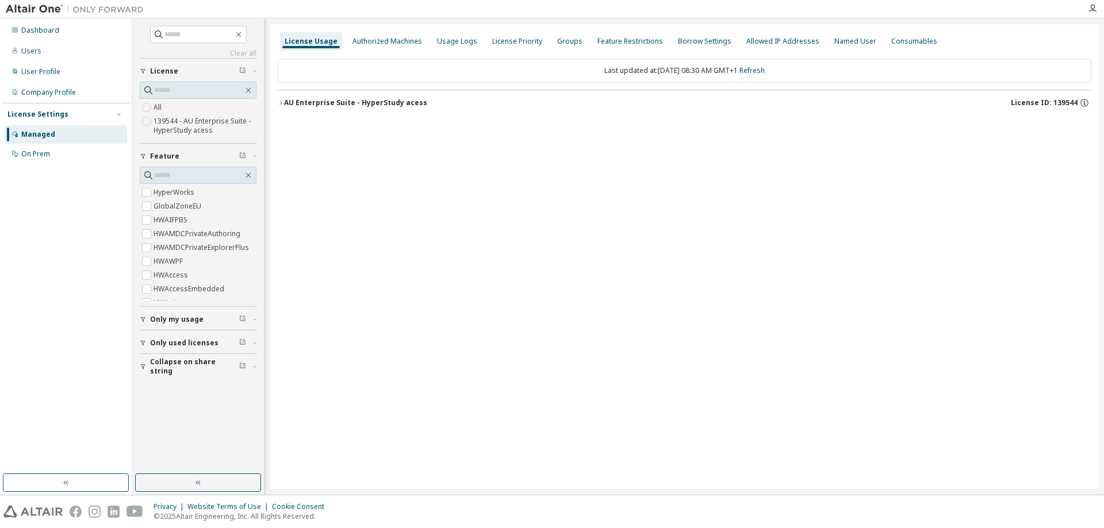
click at [343, 106] on div "AU Enterprise Suite - HyperStudy acess" at bounding box center [355, 102] width 143 height 9
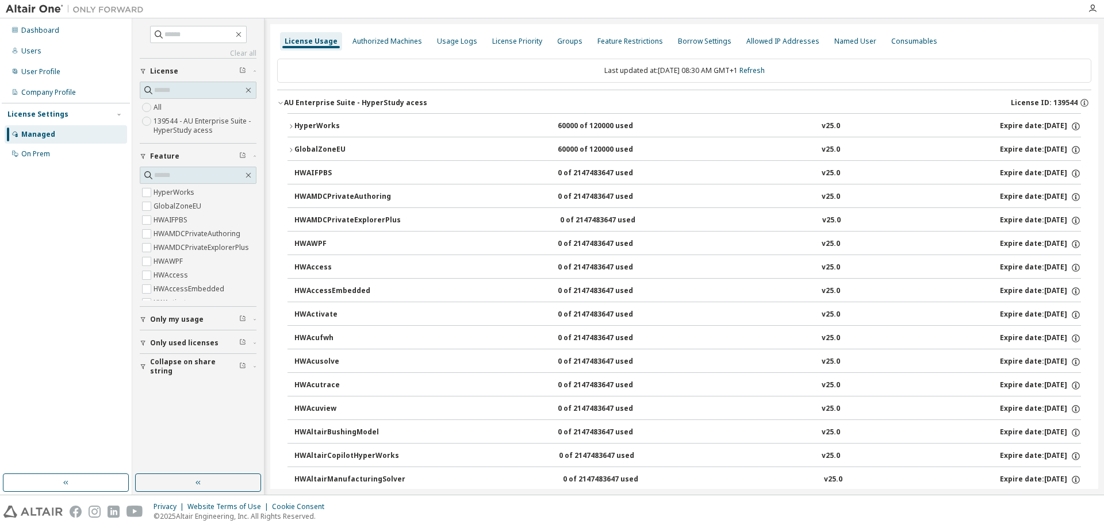
click at [322, 119] on button "HyperWorks 60000 of 120000 used v25.0 Expire date: [DATE]" at bounding box center [685, 126] width 794 height 25
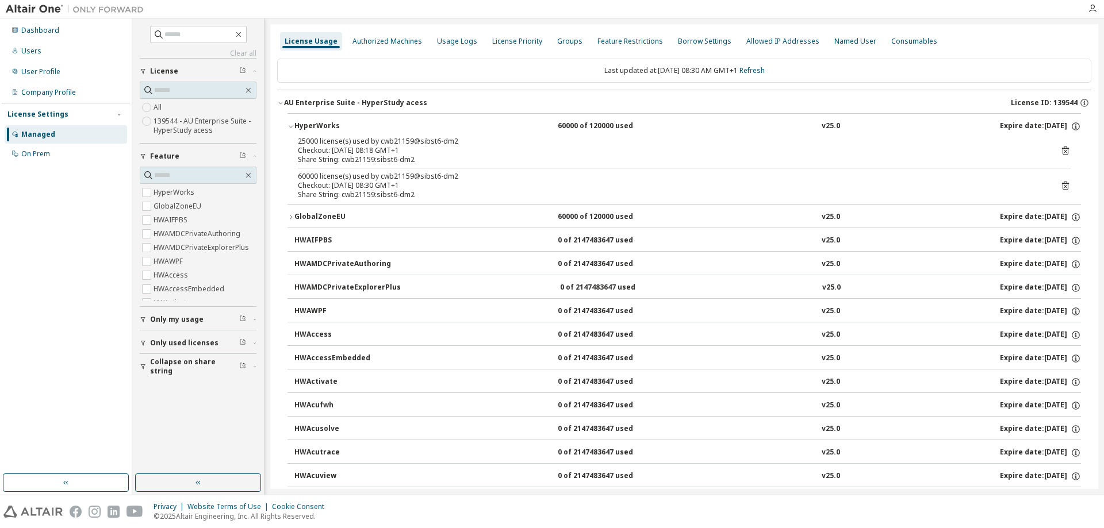
click at [371, 212] on button "GlobalZoneEU 60000 of 120000 used v25.0 Expire date: [DATE]" at bounding box center [685, 217] width 794 height 25
